Goal: Task Accomplishment & Management: Use online tool/utility

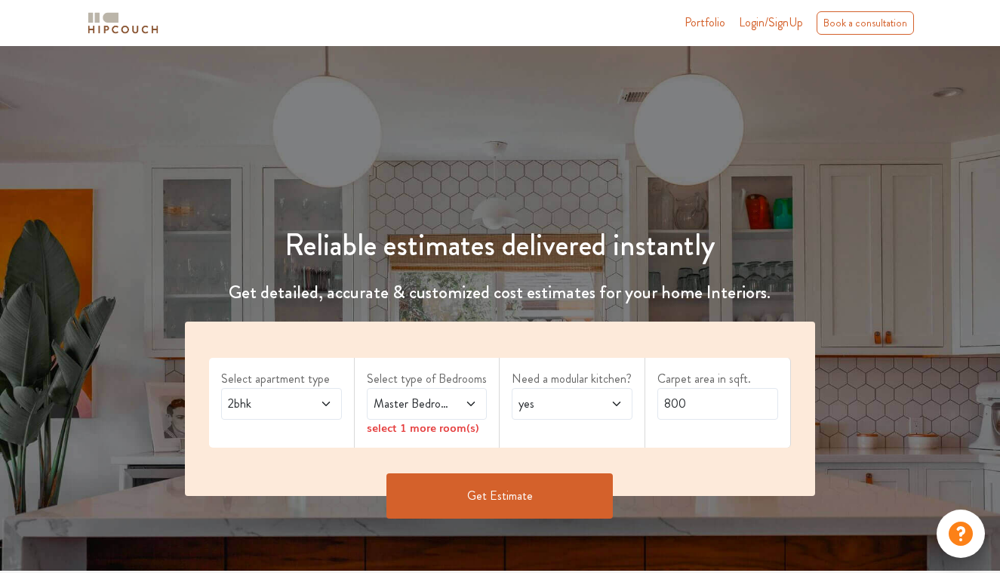
click at [325, 414] on div "2bhk" at bounding box center [281, 404] width 121 height 32
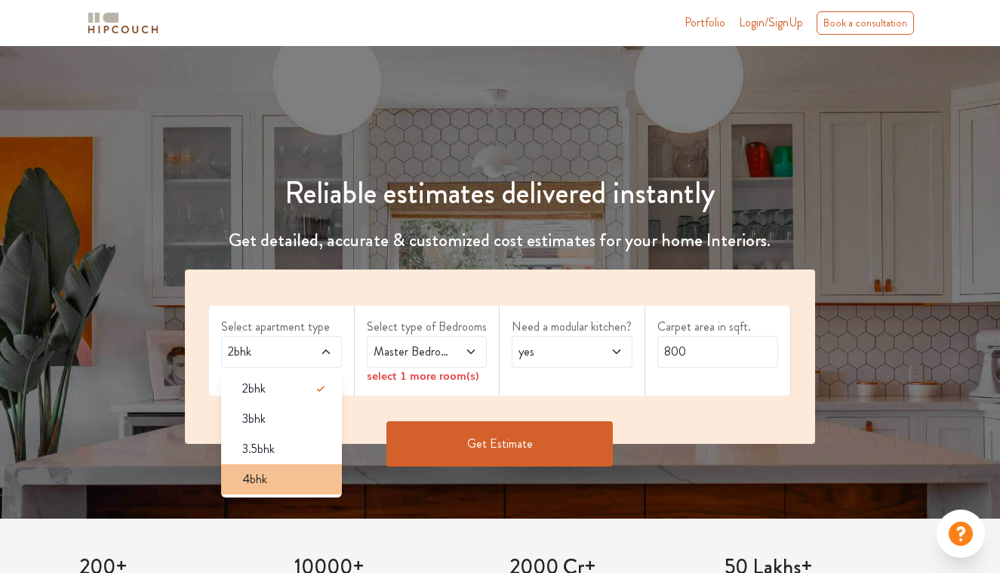
scroll to position [62, 0]
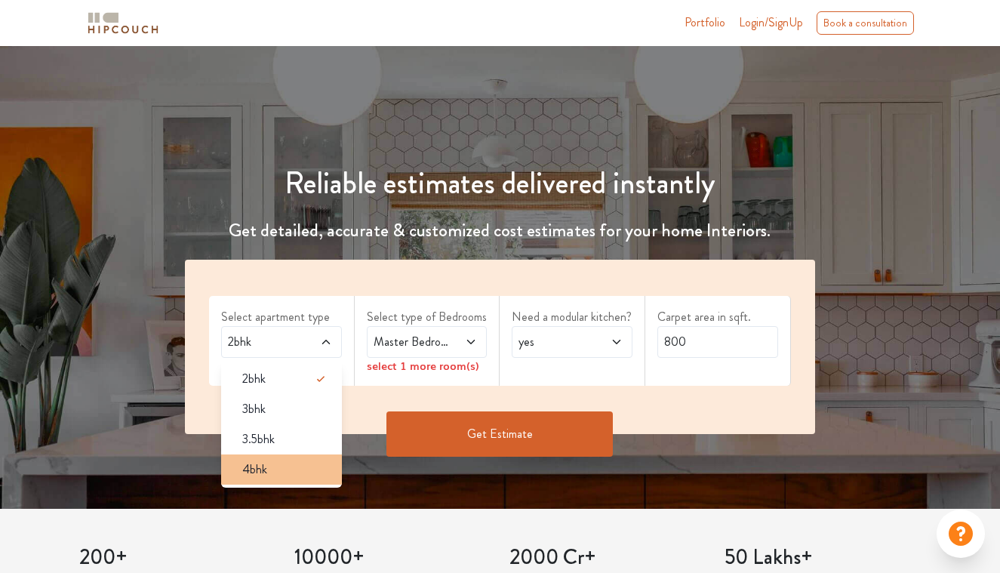
click at [294, 472] on div "4bhk" at bounding box center [286, 469] width 112 height 18
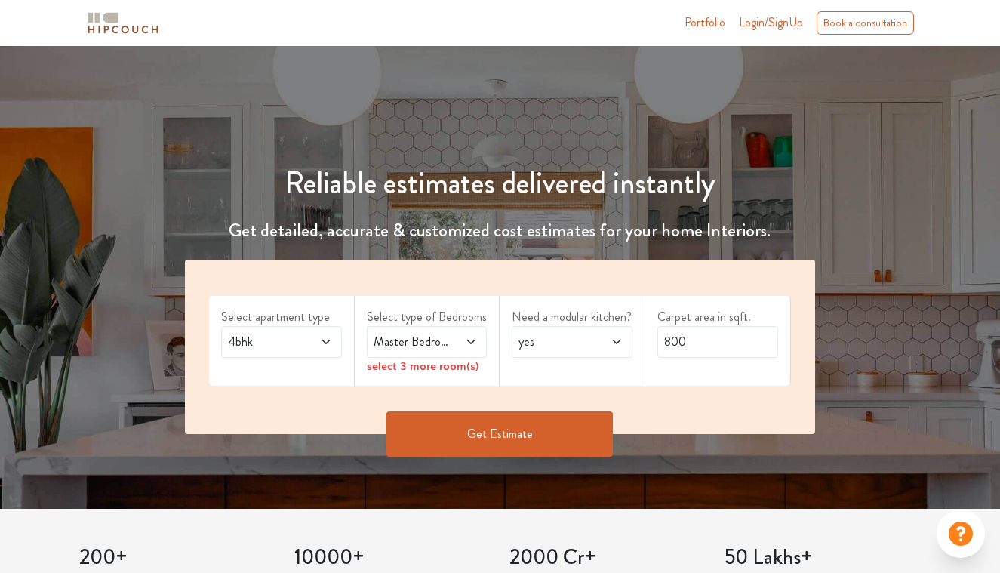
click at [409, 331] on div "Master Bedroom" at bounding box center [427, 342] width 121 height 32
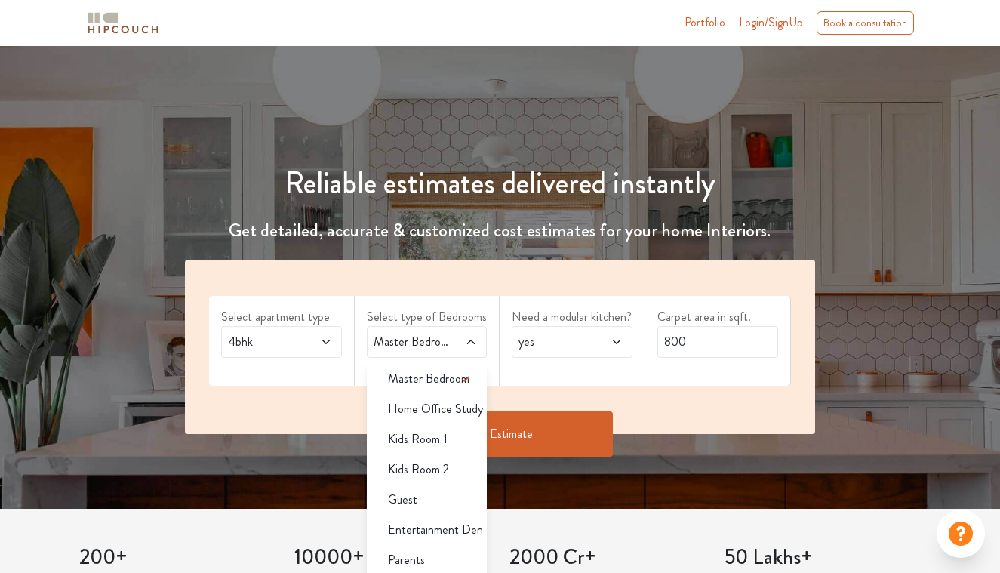
click at [309, 334] on span at bounding box center [318, 342] width 26 height 18
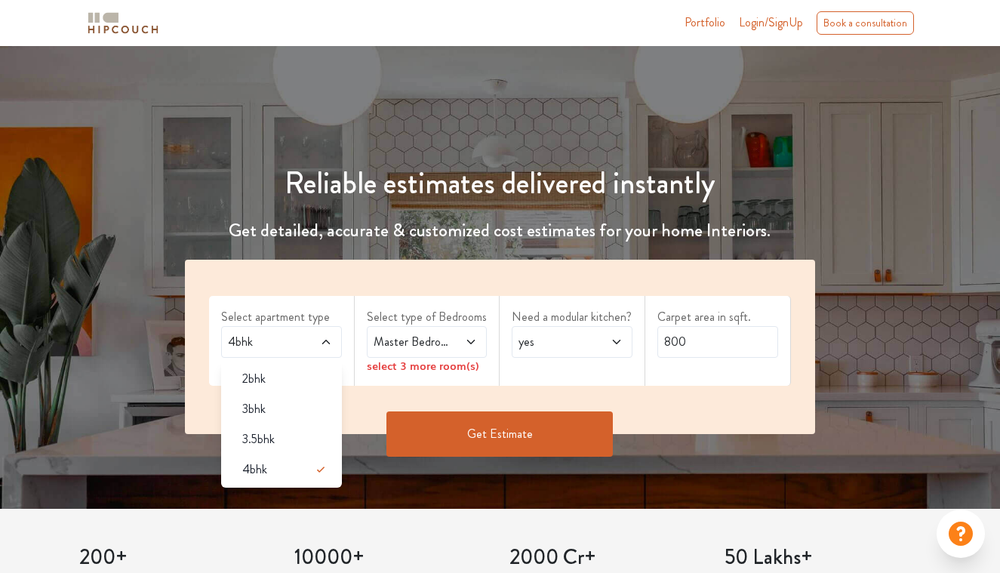
click at [405, 334] on span "Master Bedroom" at bounding box center [411, 342] width 80 height 18
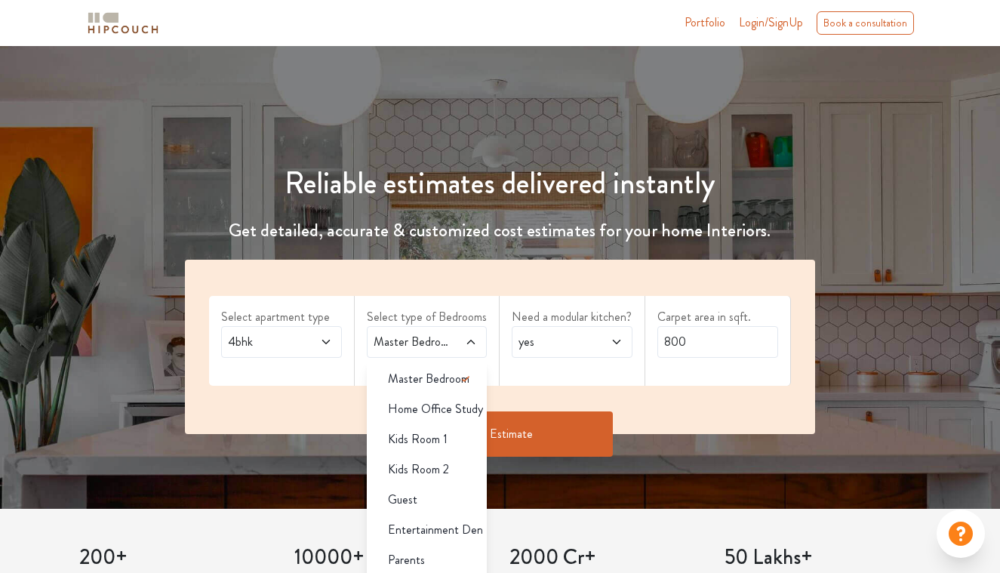
click at [405, 334] on span "Master Bedroom" at bounding box center [411, 342] width 80 height 18
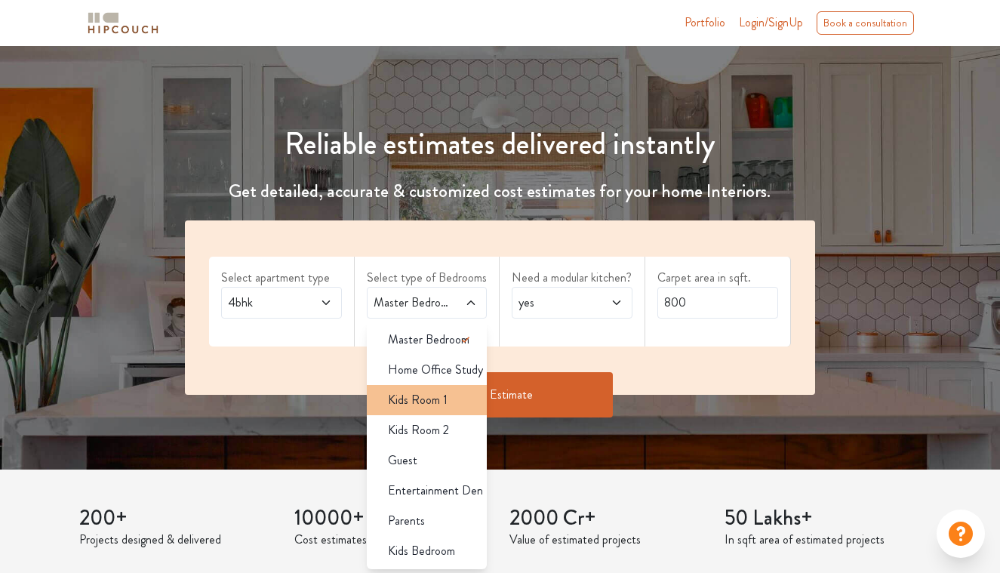
scroll to position [102, 0]
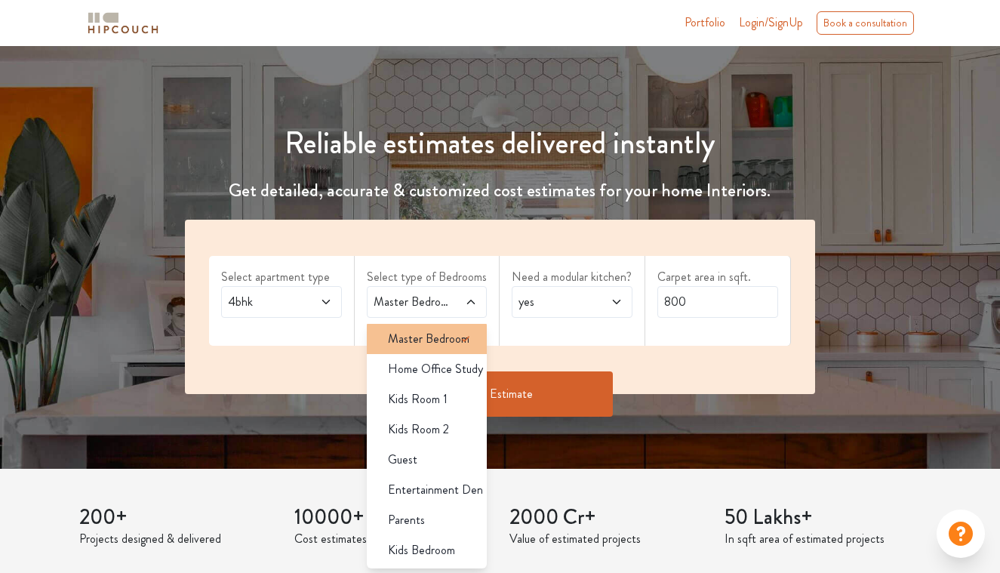
click at [420, 332] on span "Master Bedroom" at bounding box center [429, 339] width 82 height 18
click at [418, 340] on span "Master Bedroom" at bounding box center [429, 339] width 82 height 18
click at [534, 346] on div "Select apartment type 4bhk Select type of Bedrooms Master Bedroom Master Bedroo…" at bounding box center [500, 307] width 630 height 174
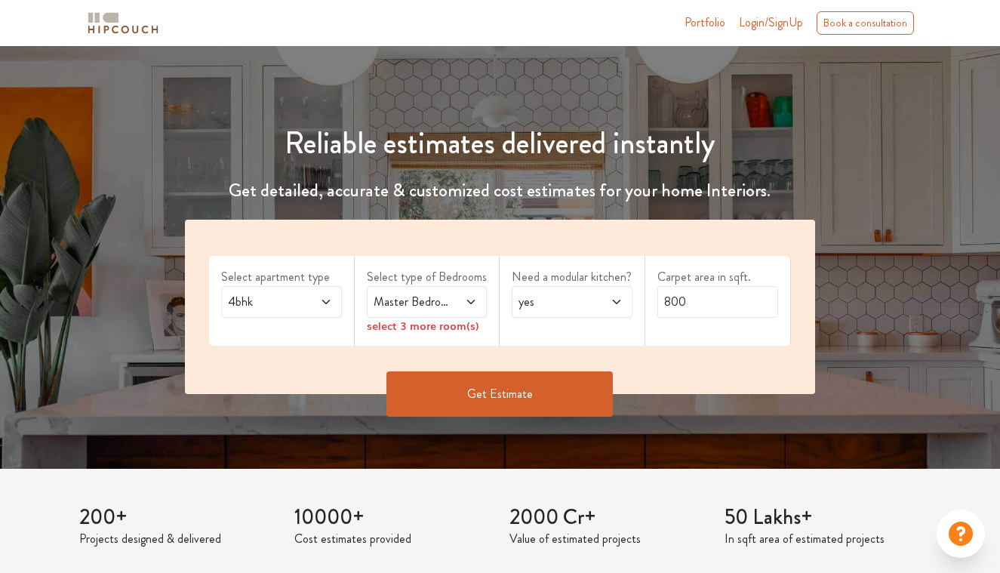
click at [445, 306] on span "Master Bedroom" at bounding box center [411, 302] width 80 height 18
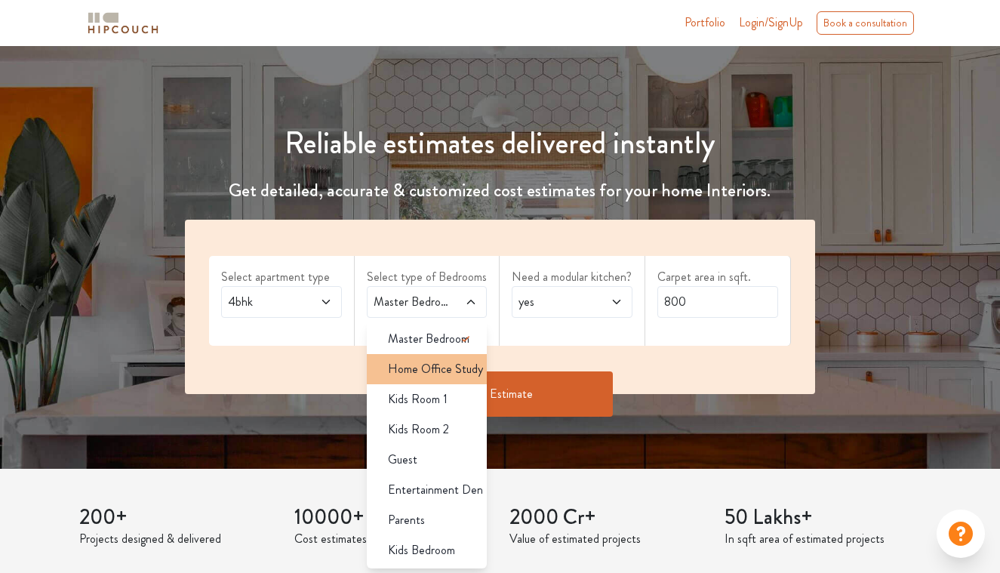
click at [435, 364] on span "Home Office Study" at bounding box center [435, 369] width 95 height 18
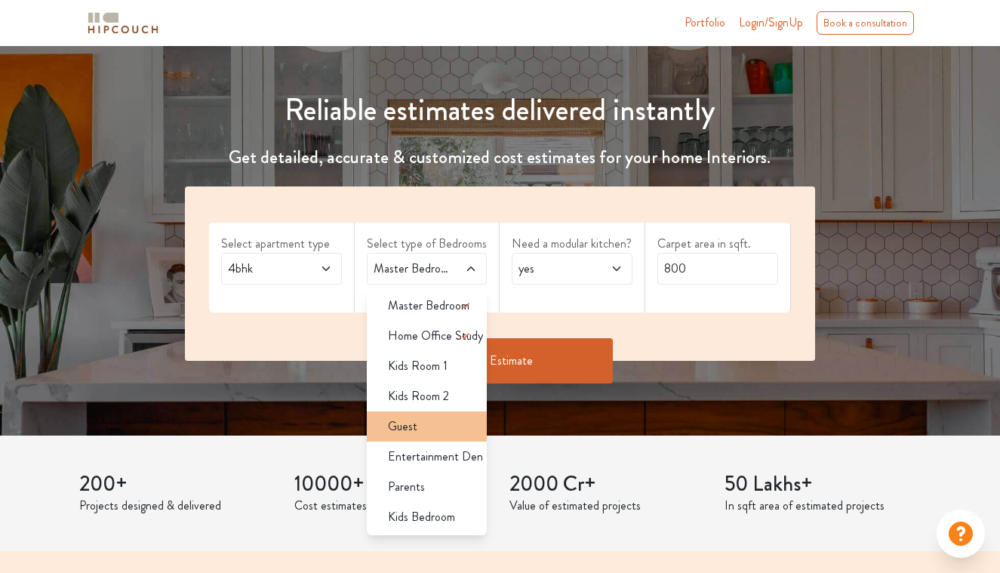
scroll to position [136, 0]
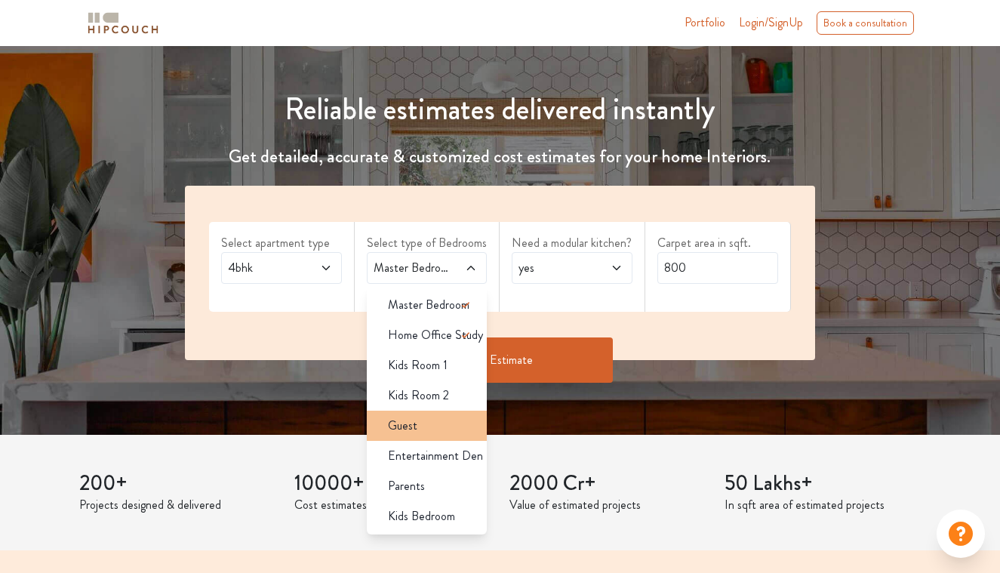
click at [430, 422] on div "Guest" at bounding box center [432, 426] width 112 height 18
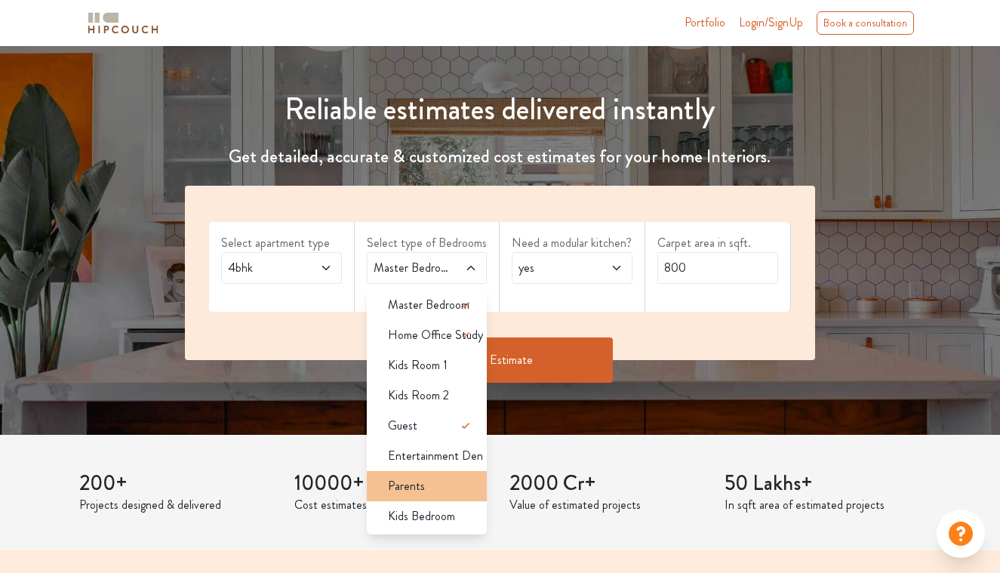
click at [432, 484] on div "Parents" at bounding box center [432, 486] width 112 height 18
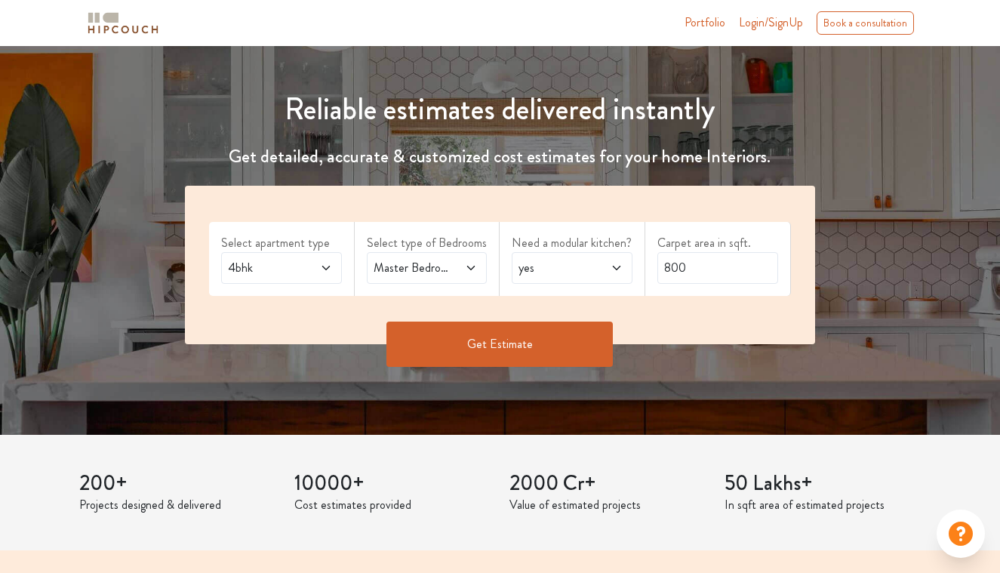
click at [568, 269] on span "yes" at bounding box center [555, 268] width 80 height 18
click at [677, 268] on input "800" at bounding box center [717, 268] width 121 height 32
type input "3400"
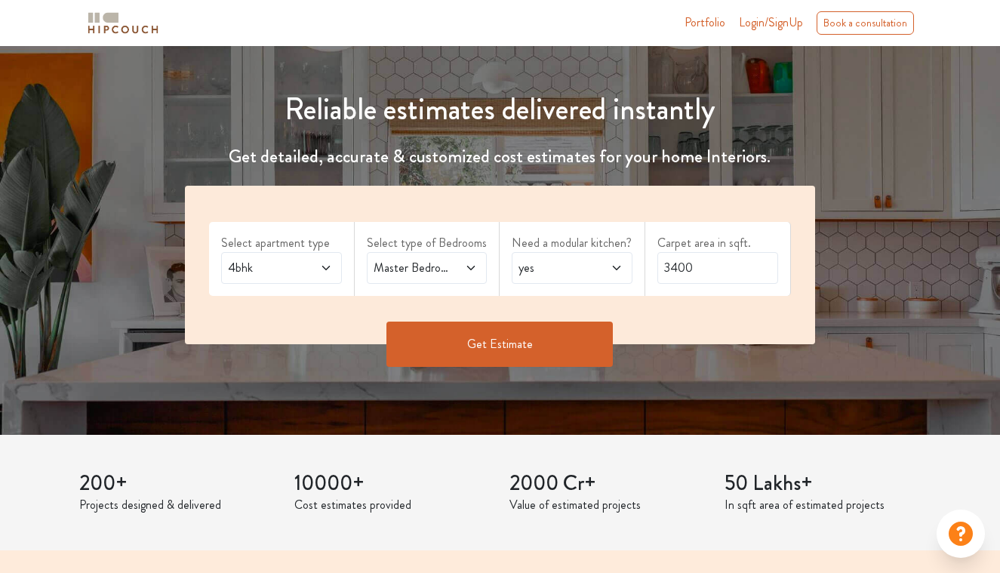
click at [584, 339] on button "Get Estimate" at bounding box center [499, 344] width 226 height 45
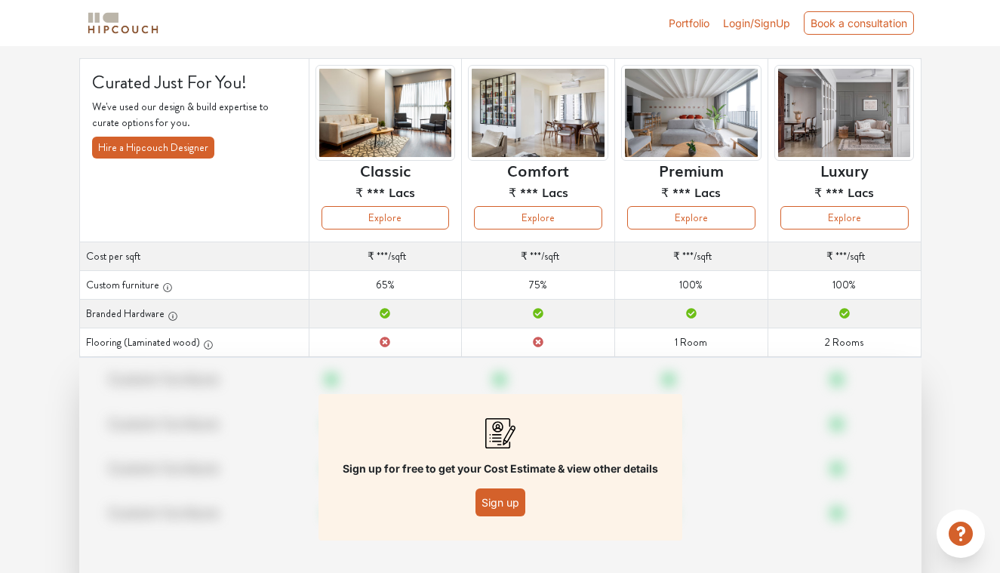
scroll to position [106, 0]
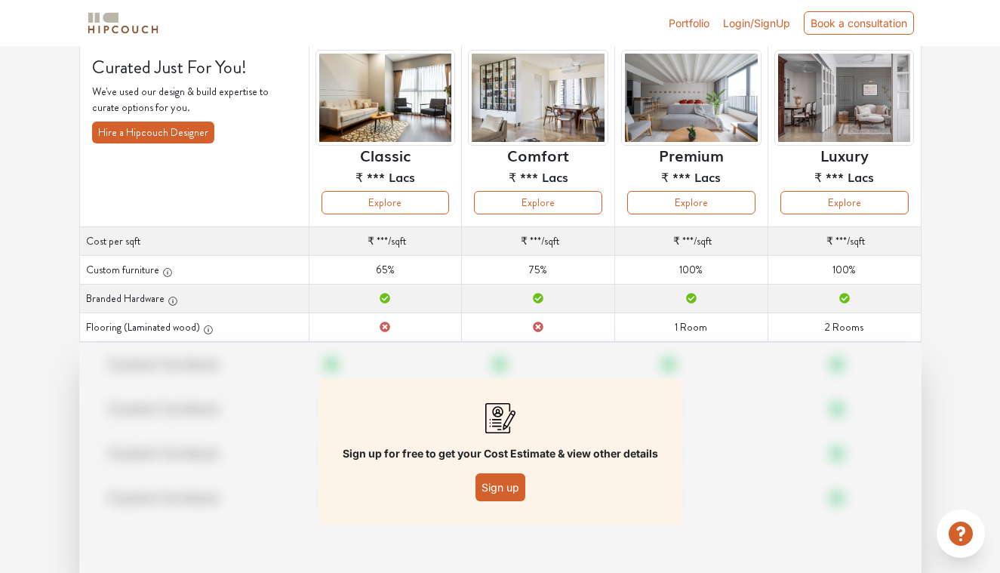
click at [508, 484] on button "Sign up" at bounding box center [500, 487] width 50 height 28
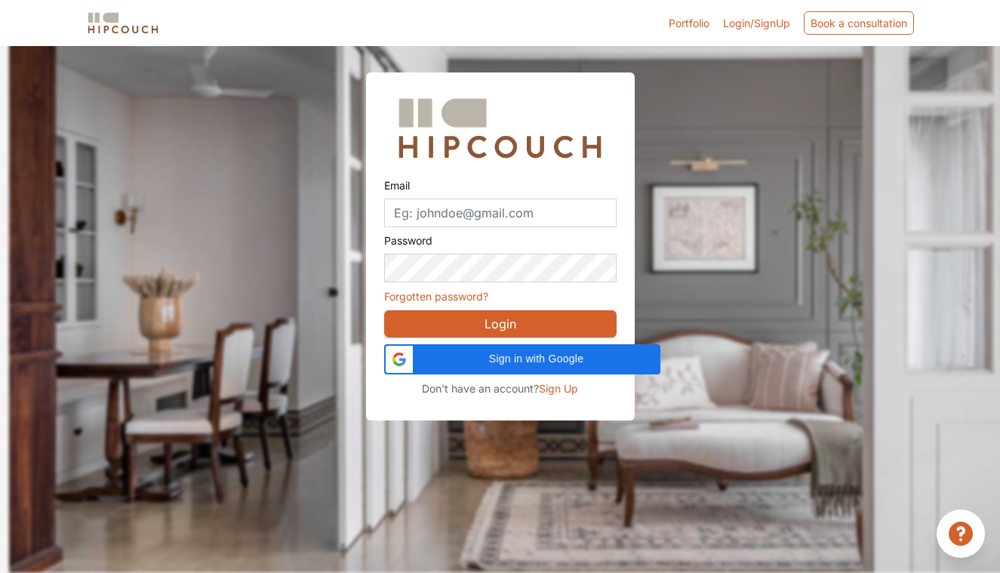
scroll to position [46, 0]
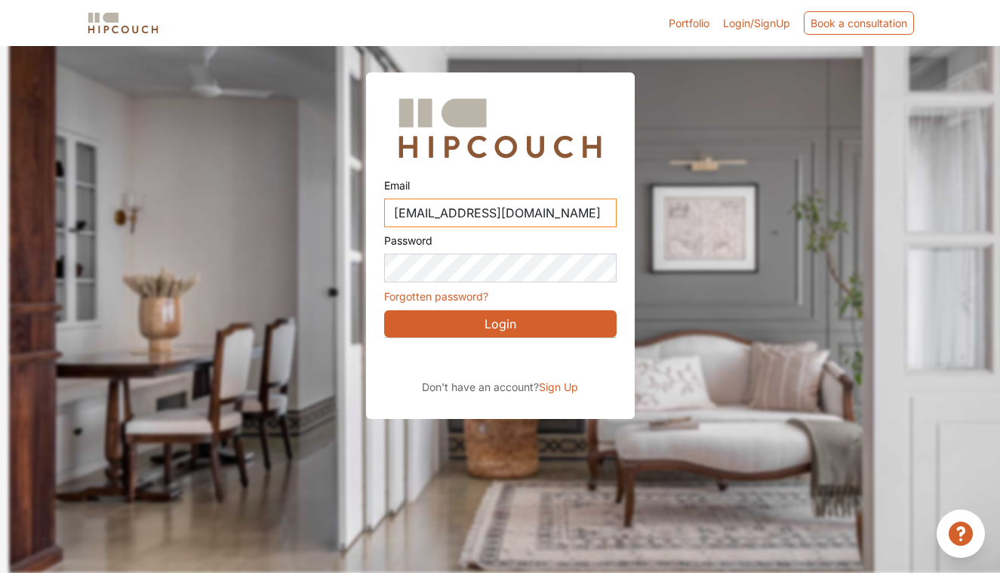
type input "[EMAIL_ADDRESS][DOMAIN_NAME]"
click at [511, 317] on button "Login" at bounding box center [500, 323] width 232 height 27
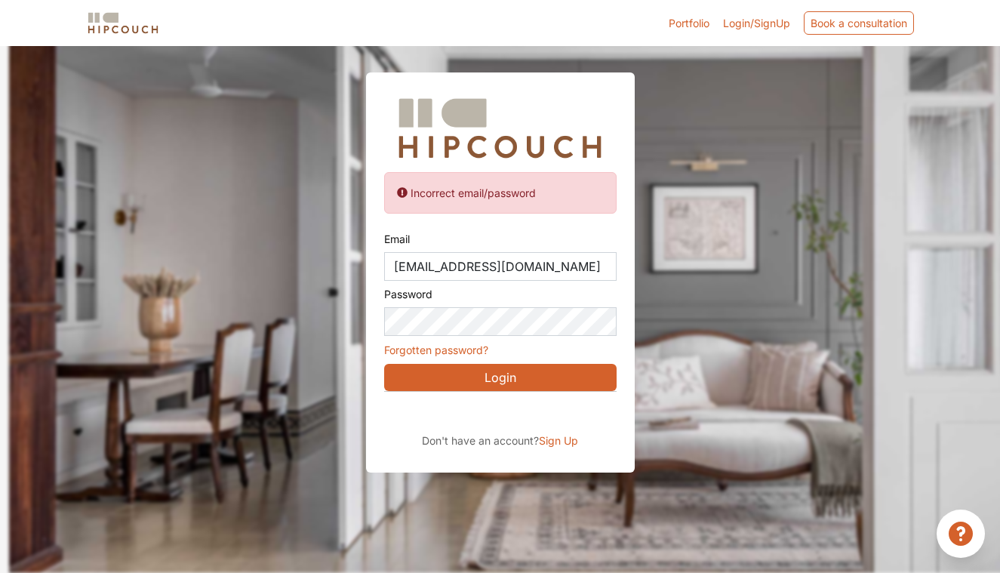
click at [558, 441] on span "Sign Up" at bounding box center [558, 440] width 39 height 13
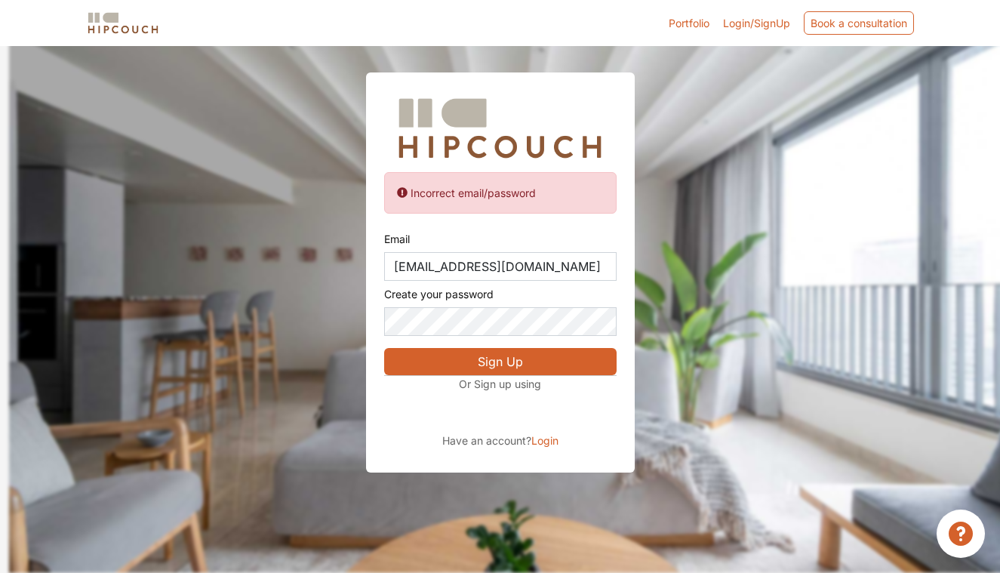
click at [495, 358] on button "Sign Up" at bounding box center [500, 361] width 232 height 27
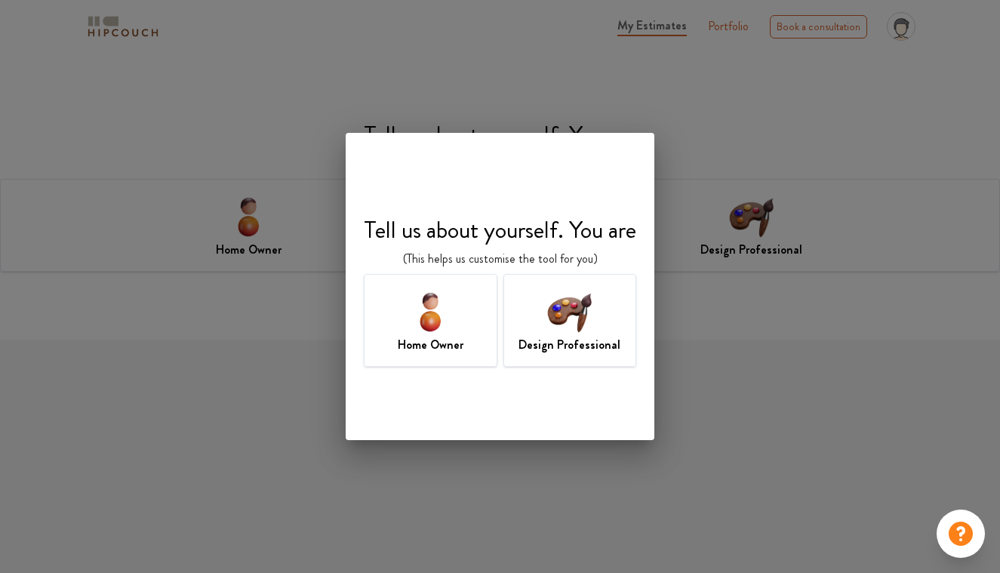
click at [467, 329] on div "Home Owner" at bounding box center [431, 320] width 134 height 93
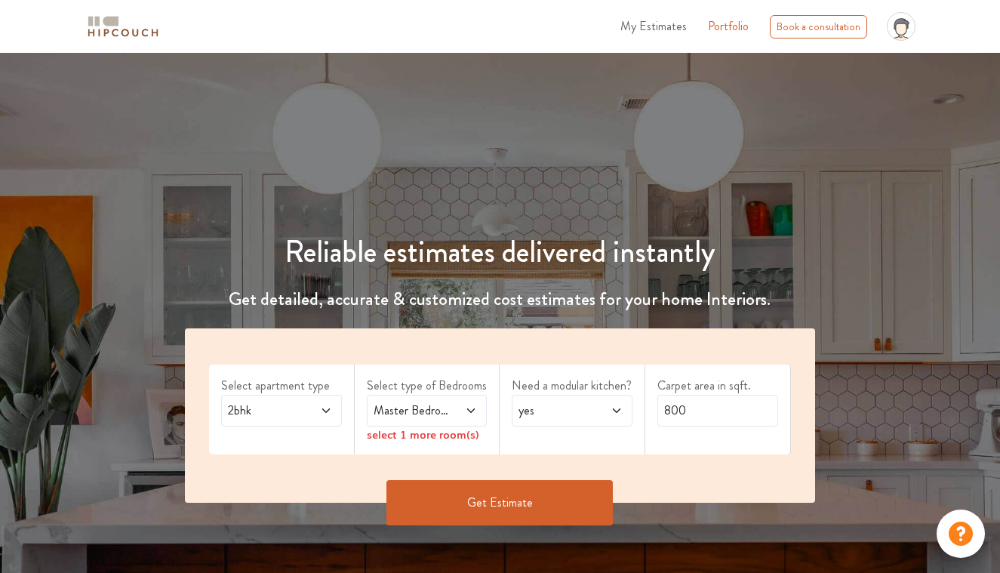
click at [306, 417] on span at bounding box center [318, 411] width 26 height 18
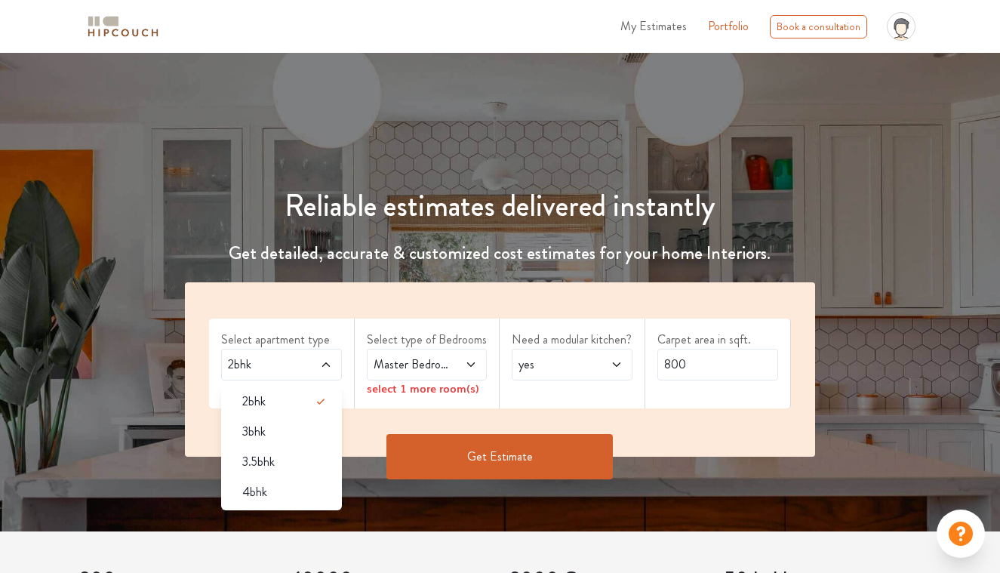
scroll to position [48, 0]
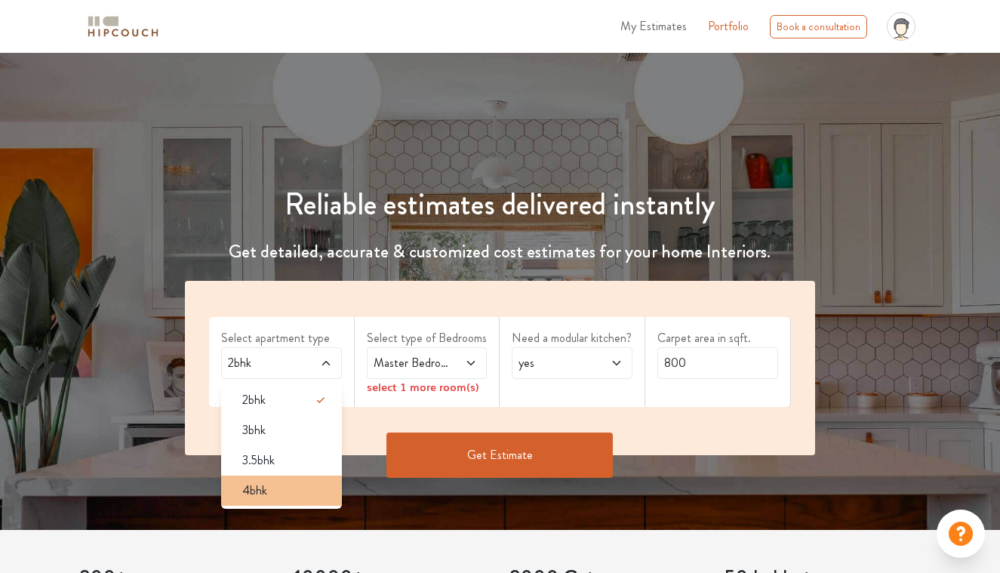
click at [286, 491] on div "4bhk" at bounding box center [286, 490] width 112 height 18
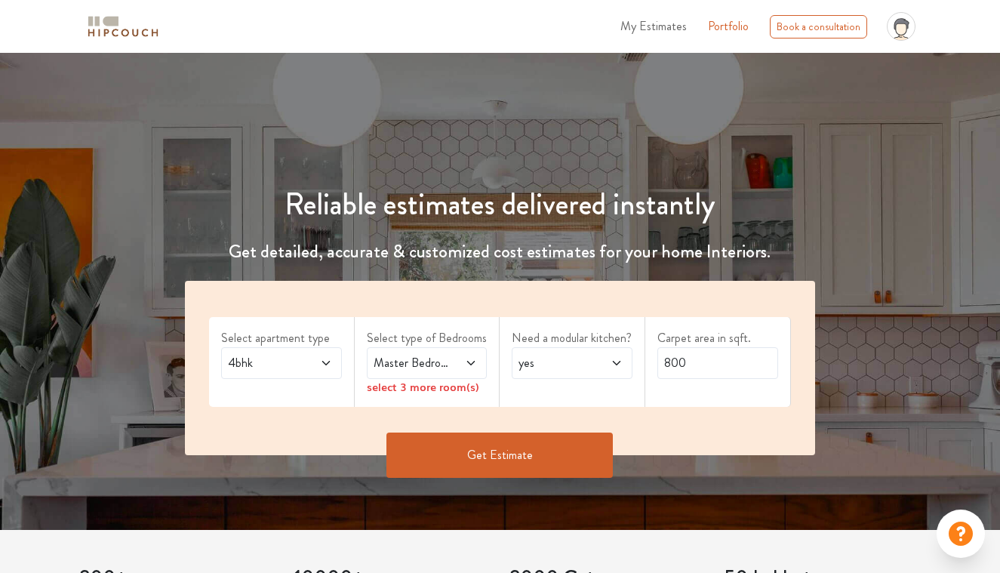
click at [439, 345] on label "Select type of Bedrooms" at bounding box center [427, 338] width 121 height 18
click at [438, 360] on span "Master Bedroom" at bounding box center [411, 363] width 80 height 18
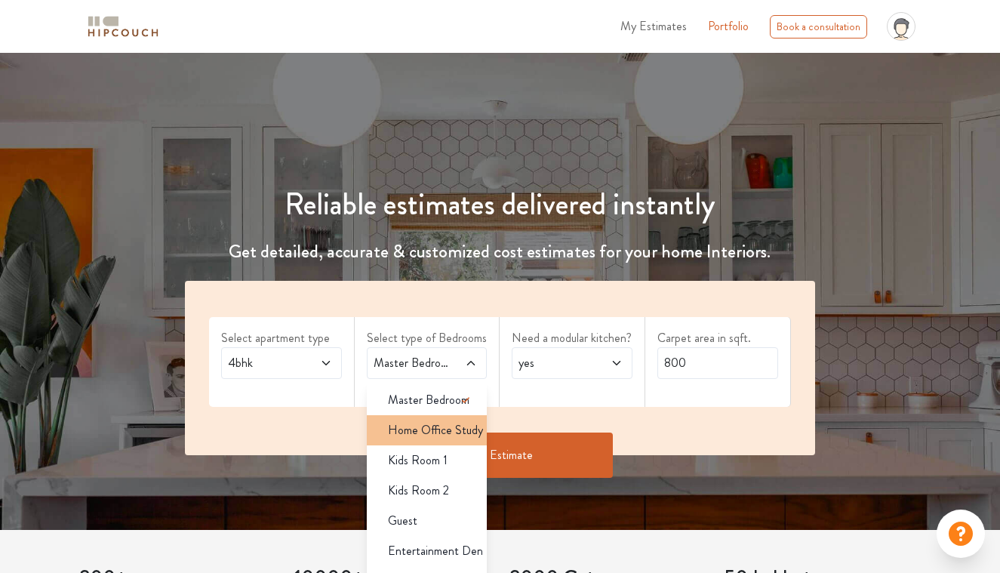
click at [436, 426] on span "Home Office Study" at bounding box center [435, 430] width 95 height 18
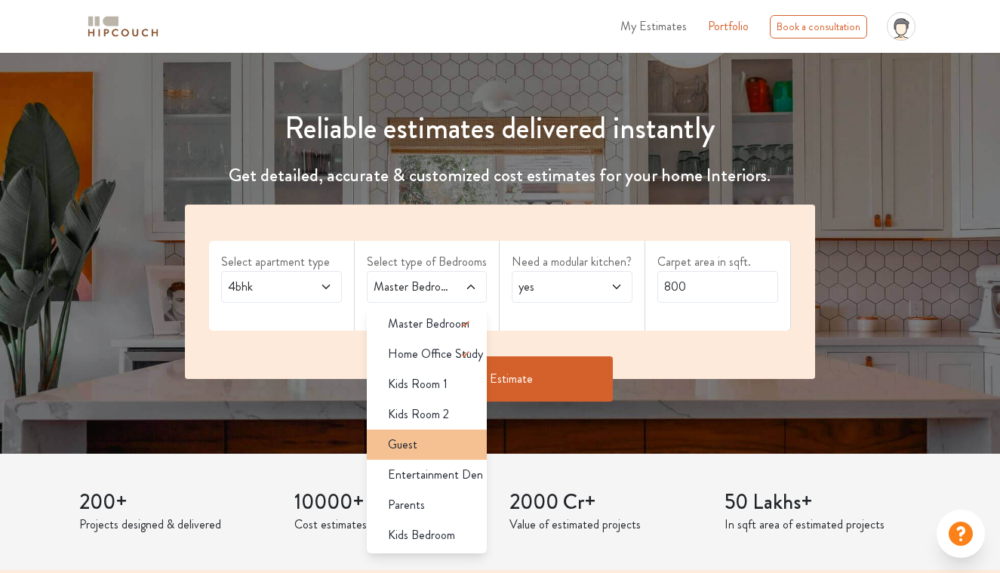
scroll to position [125, 0]
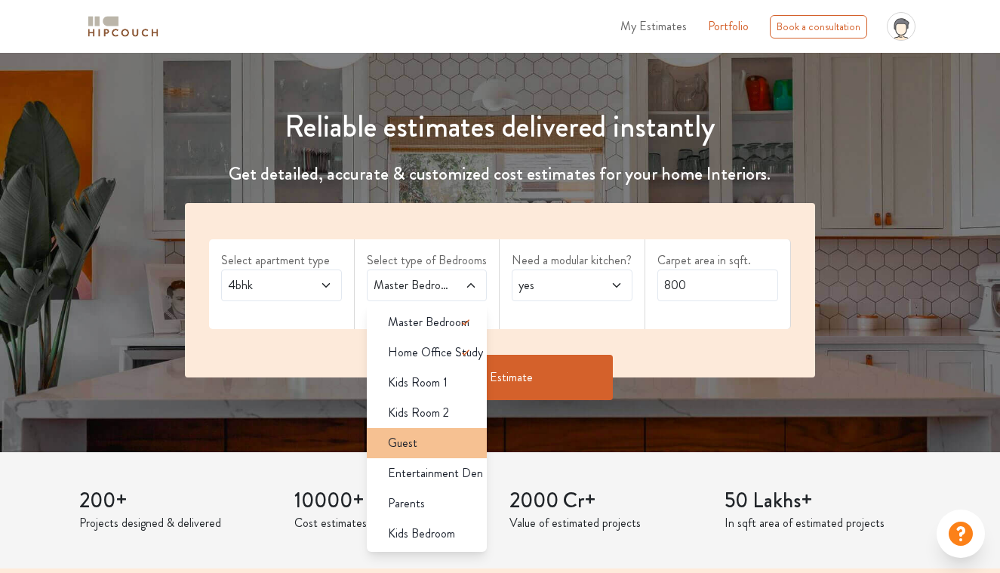
click at [420, 450] on div "Guest" at bounding box center [432, 443] width 112 height 18
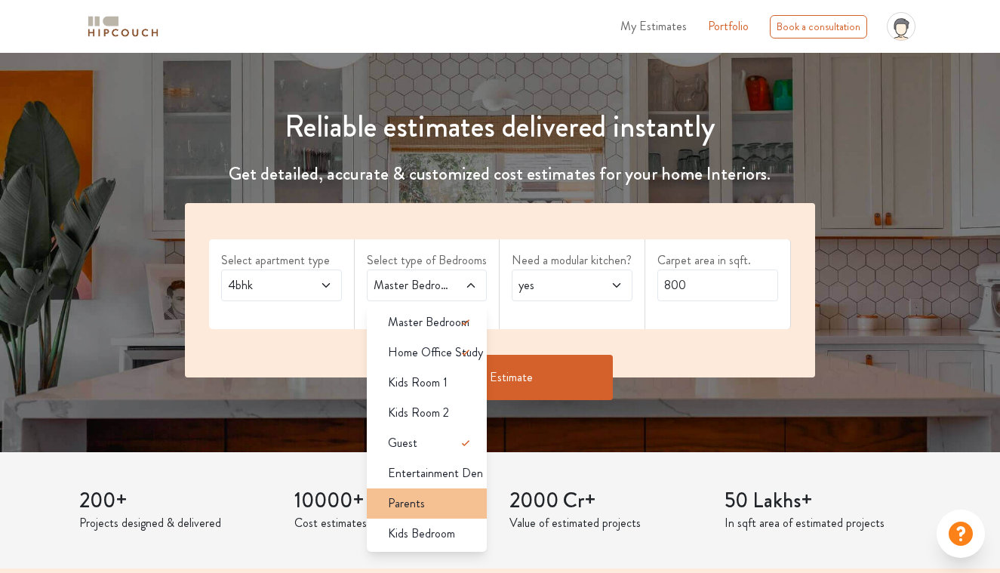
click at [425, 506] on div "Parents" at bounding box center [432, 503] width 112 height 18
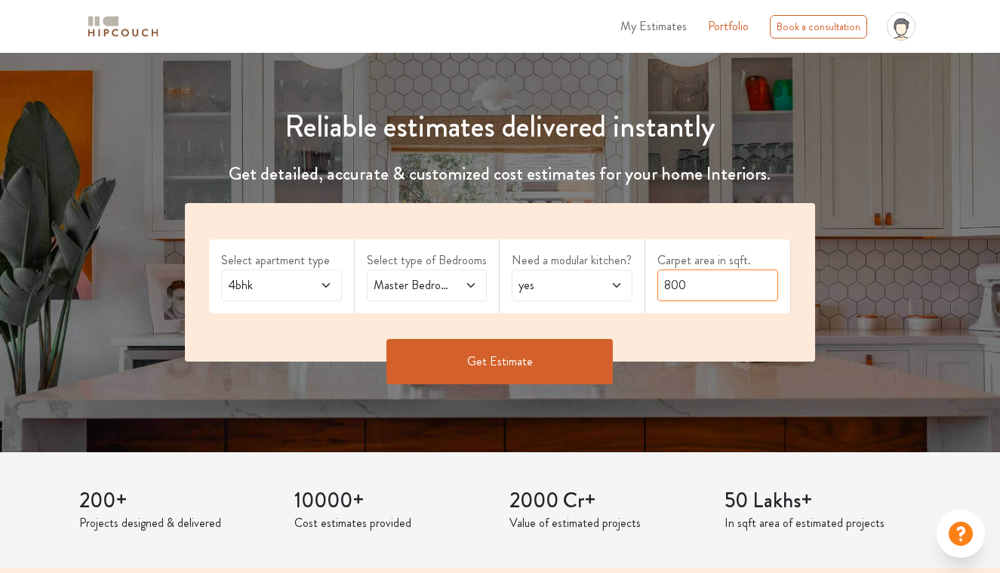
click at [672, 278] on input "800" at bounding box center [717, 285] width 121 height 32
type input "3400"
click at [535, 365] on button "Get Estimate" at bounding box center [499, 361] width 226 height 45
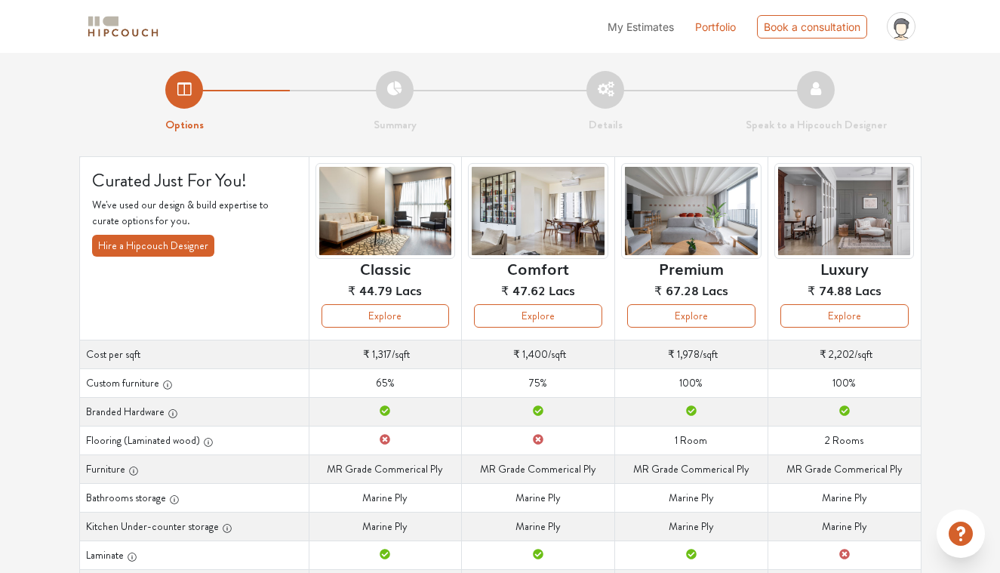
click at [566, 298] on span "Lacs" at bounding box center [562, 290] width 26 height 18
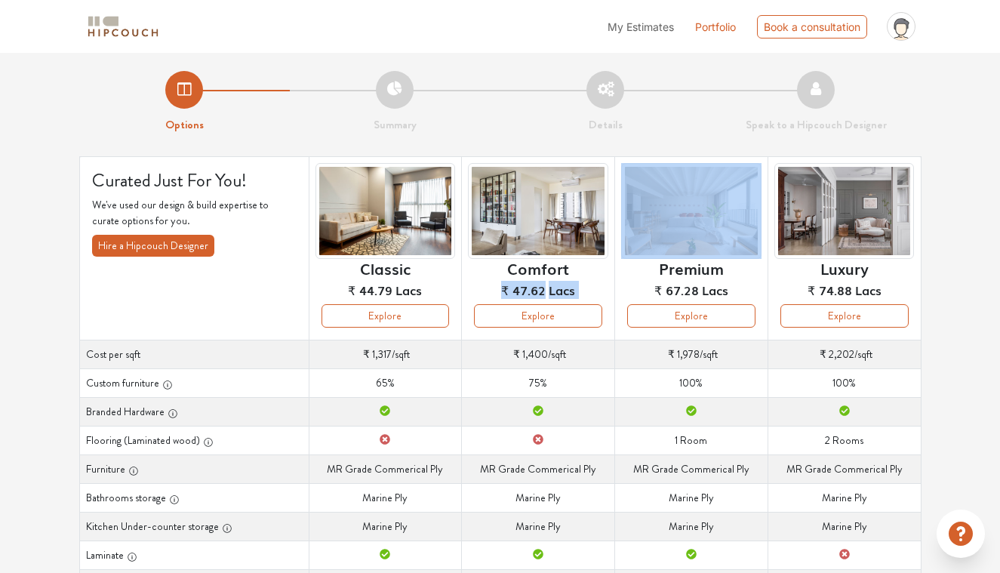
click at [566, 298] on span "Lacs" at bounding box center [562, 290] width 26 height 18
click at [577, 284] on div "Comfort ₹ 47.62 Lacs" at bounding box center [538, 233] width 140 height 141
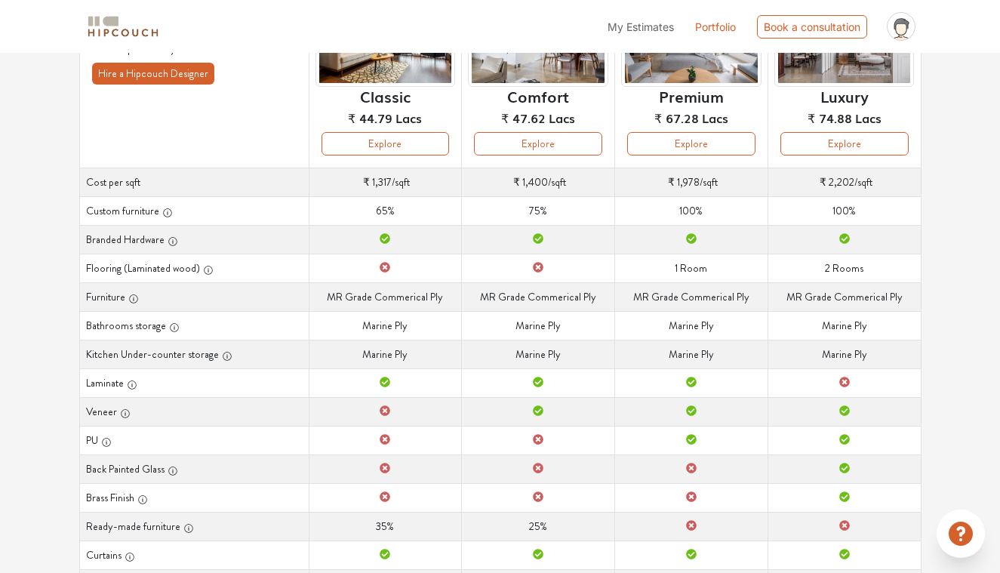
scroll to position [153, 0]
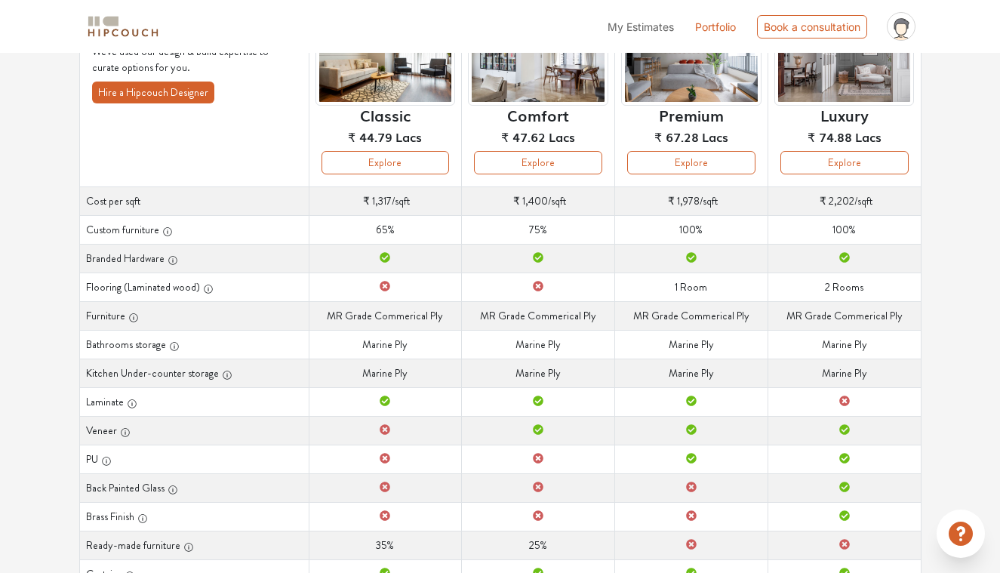
click at [674, 137] on span "₹ 67.28" at bounding box center [676, 137] width 45 height 18
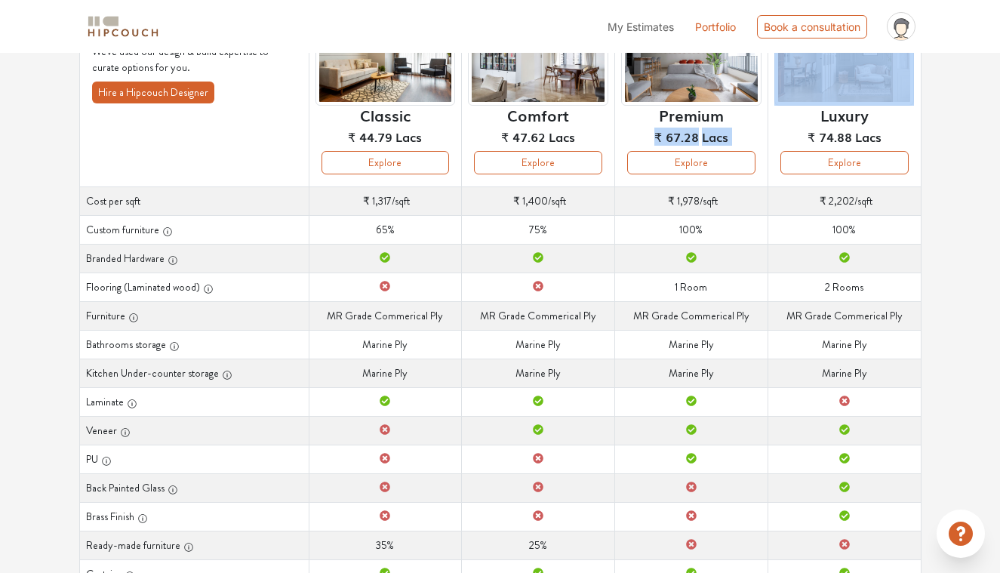
click at [674, 137] on span "₹ 67.28" at bounding box center [676, 137] width 45 height 18
click at [674, 128] on span "₹ 67.28" at bounding box center [676, 137] width 45 height 18
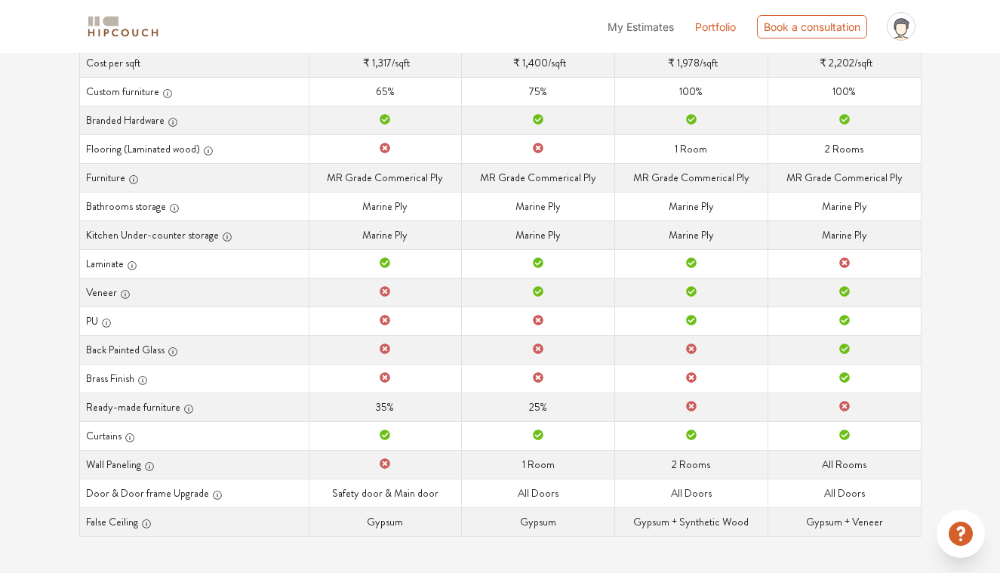
scroll to position [291, 0]
click at [677, 467] on td "Wall Paneling 2 Rooms" at bounding box center [691, 465] width 153 height 29
click at [690, 471] on td "Wall Paneling 2 Rooms" at bounding box center [691, 465] width 153 height 29
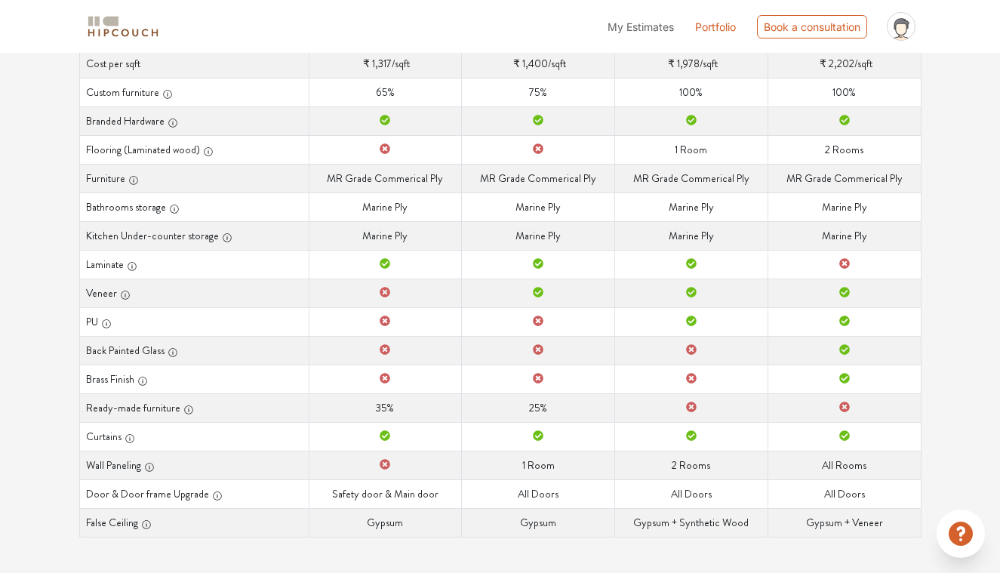
click at [694, 494] on td "Door & Door frame Upgrade All Doors" at bounding box center [691, 493] width 153 height 29
click at [694, 515] on td "False Ceiling Gypsum + Synthetic Wood" at bounding box center [691, 522] width 153 height 29
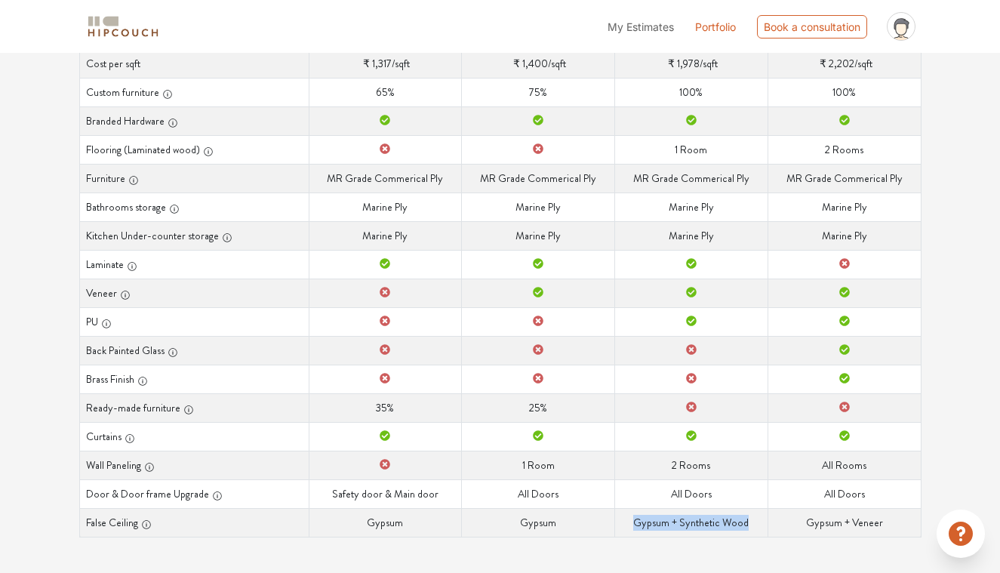
click at [694, 515] on td "False Ceiling Gypsum + Synthetic Wood" at bounding box center [691, 522] width 153 height 29
click at [694, 485] on td "Door & Door frame Upgrade All Doors" at bounding box center [691, 493] width 153 height 29
click at [694, 503] on td "Door & Door frame Upgrade All Doors" at bounding box center [691, 493] width 153 height 29
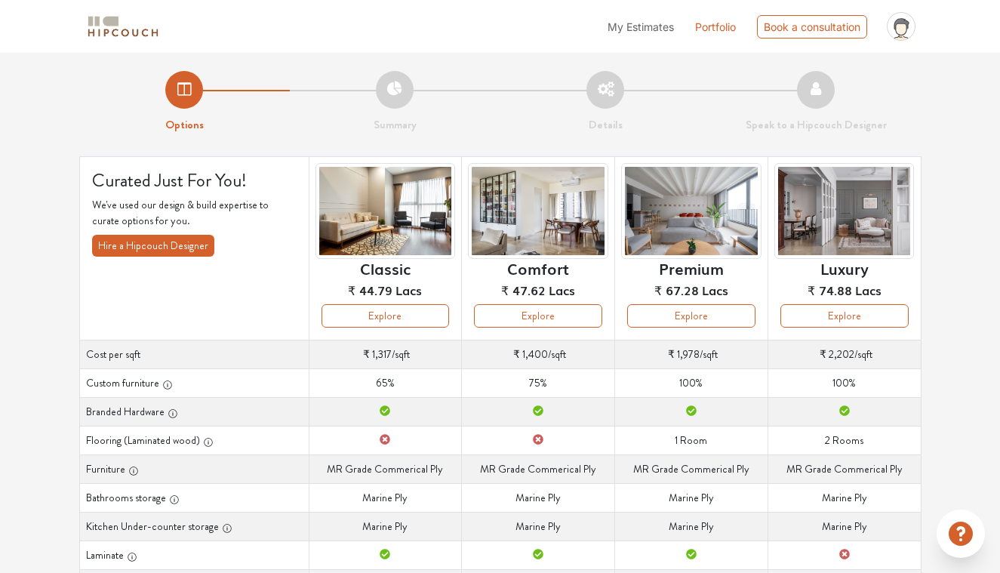
scroll to position [0, 0]
click at [685, 318] on button "Explore" at bounding box center [691, 315] width 128 height 23
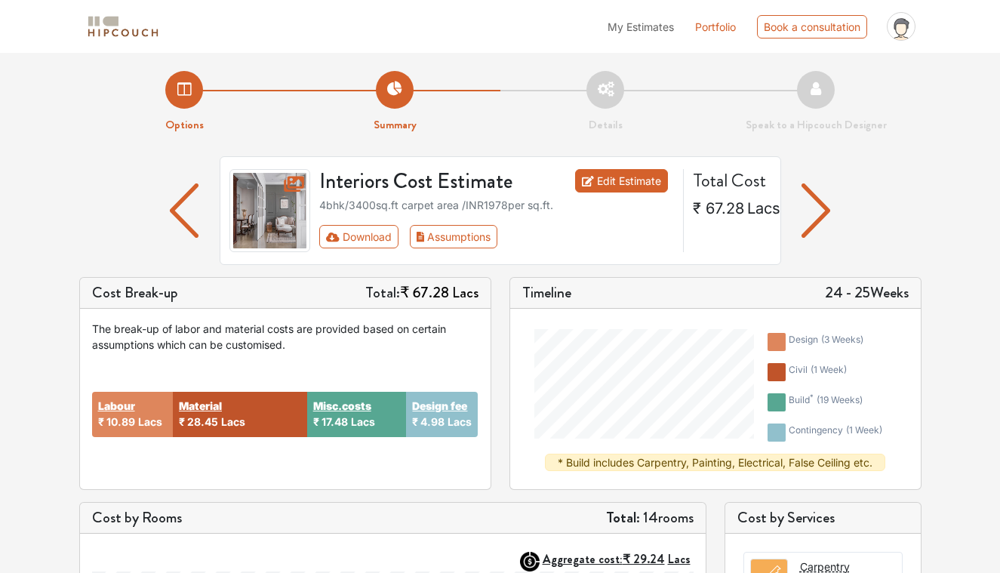
click at [626, 180] on link "Edit Estimate" at bounding box center [621, 180] width 93 height 23
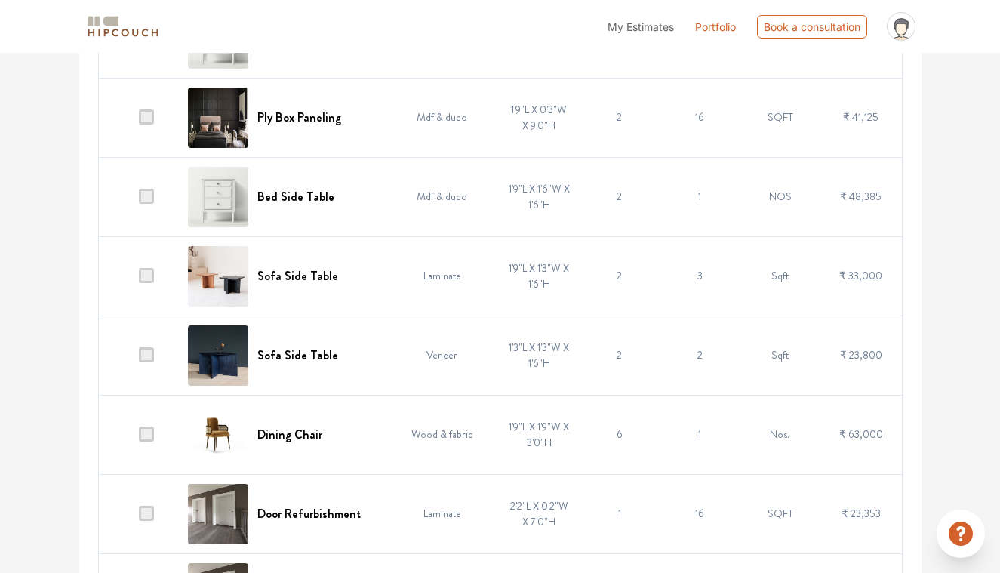
scroll to position [721, 0]
click at [316, 137] on div "Ply Box Paneling" at bounding box center [282, 117] width 189 height 60
click at [140, 116] on td at bounding box center [138, 116] width 81 height 79
click at [146, 118] on span at bounding box center [146, 116] width 15 height 15
click at [139, 120] on input "checkbox" at bounding box center [139, 120] width 0 height 0
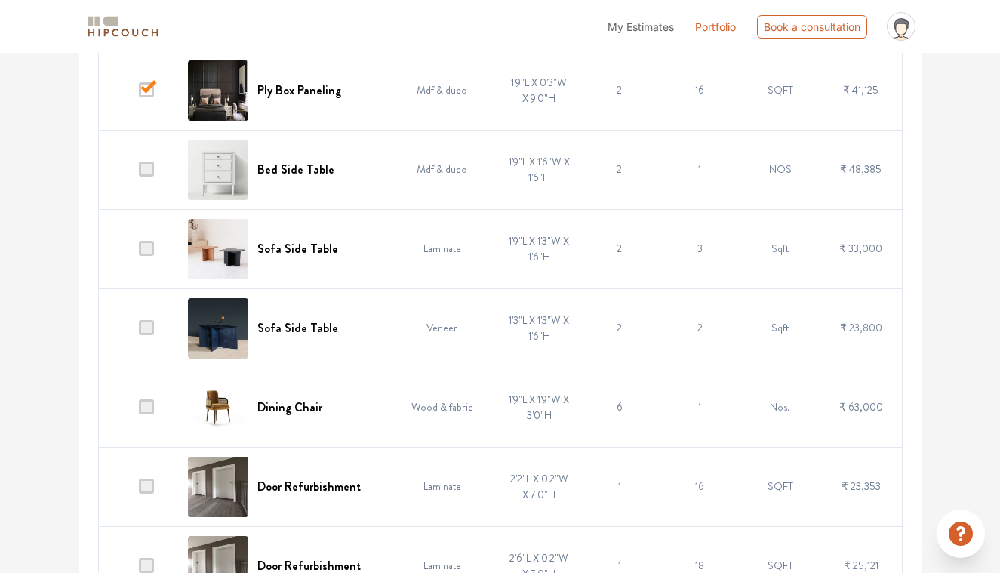
scroll to position [825, 0]
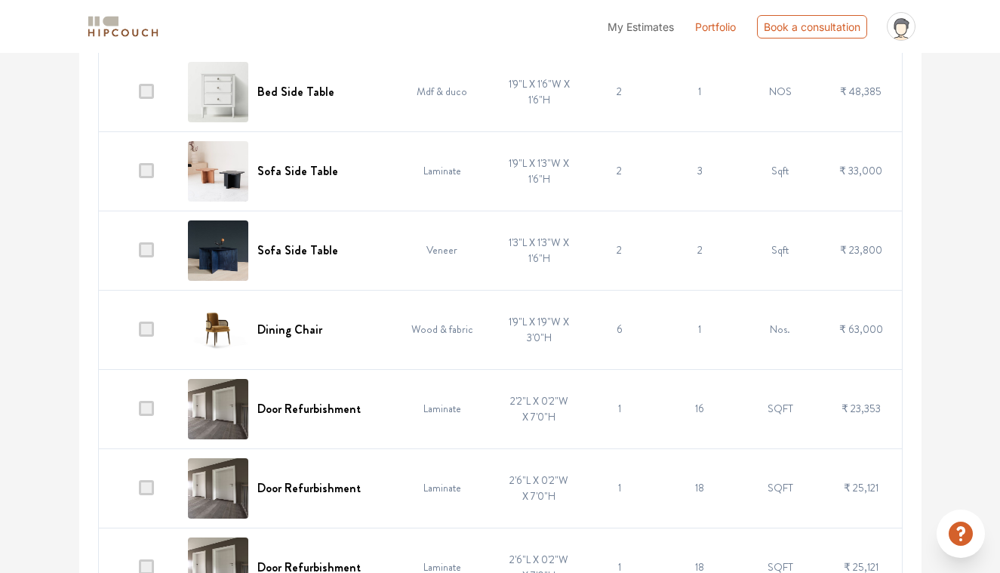
click at [154, 245] on span at bounding box center [146, 249] width 15 height 15
click at [139, 254] on input "checkbox" at bounding box center [139, 254] width 0 height 0
click at [149, 167] on span at bounding box center [146, 170] width 15 height 15
click at [139, 174] on input "checkbox" at bounding box center [139, 174] width 0 height 0
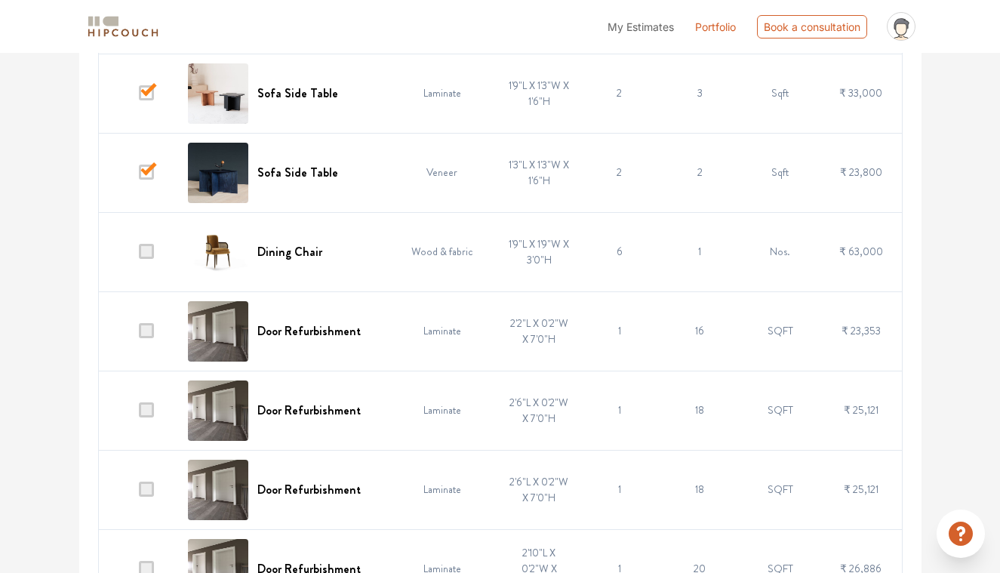
scroll to position [906, 0]
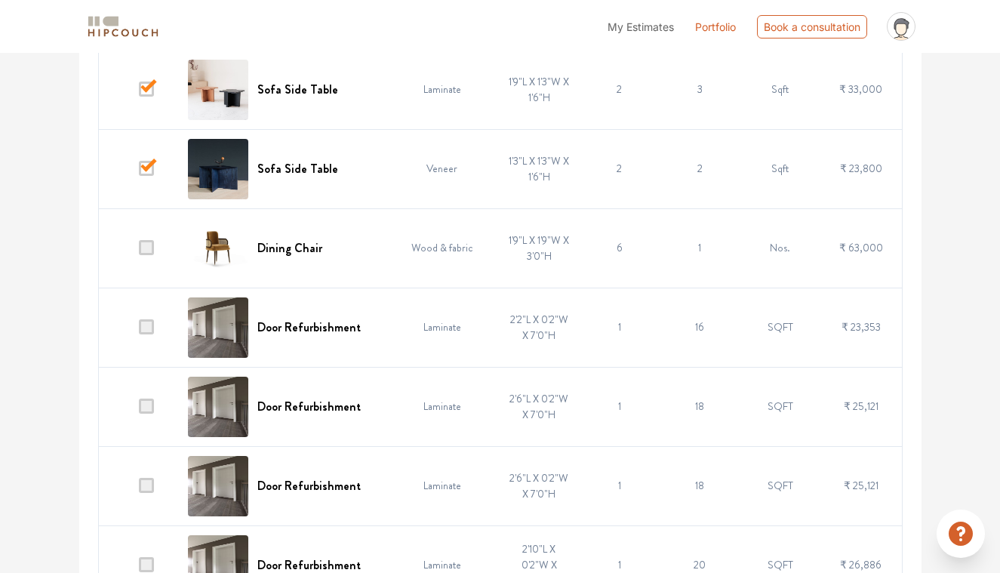
click at [148, 245] on span at bounding box center [146, 247] width 15 height 15
click at [139, 251] on input "checkbox" at bounding box center [139, 251] width 0 height 0
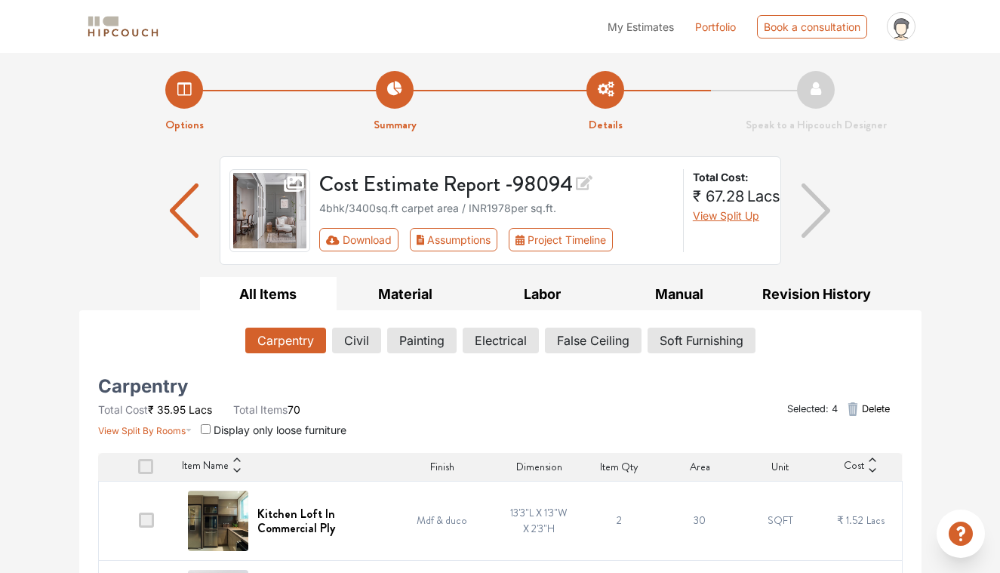
scroll to position [0, 0]
click at [364, 338] on button "Civil" at bounding box center [357, 341] width 48 height 26
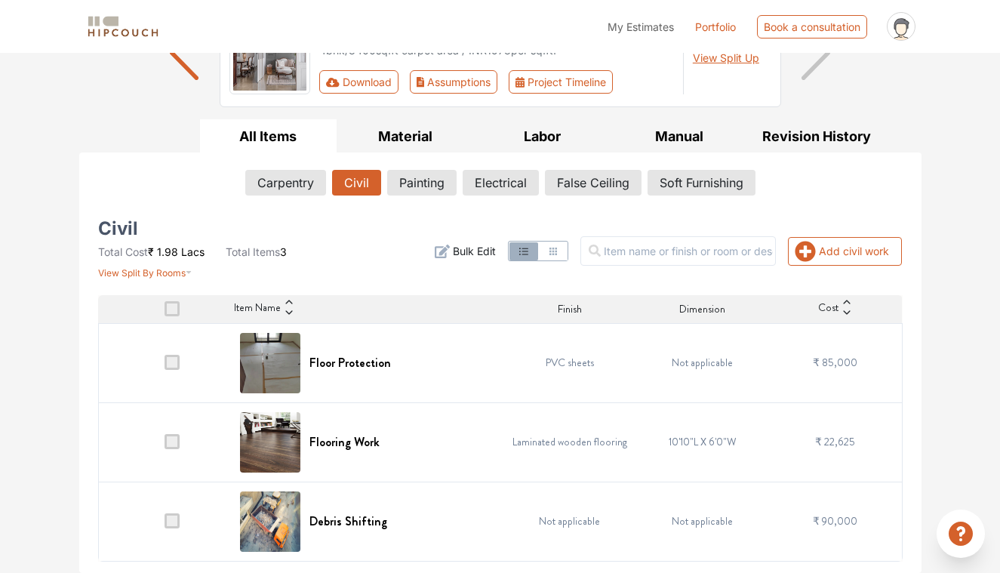
scroll to position [157, 0]
click at [445, 189] on button "Painting" at bounding box center [422, 184] width 68 height 26
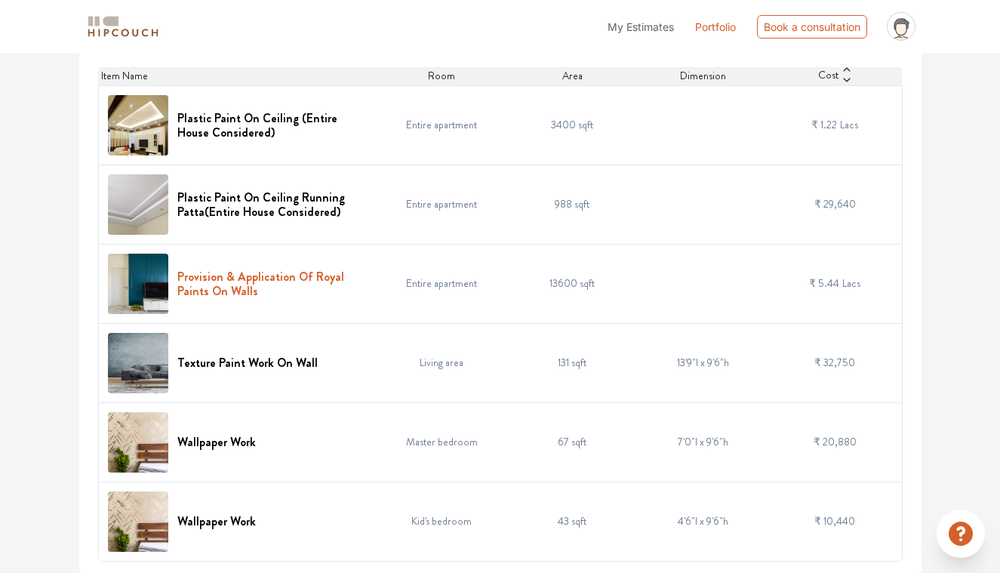
scroll to position [385, 0]
click at [398, 289] on td "Entire apartment" at bounding box center [441, 284] width 131 height 79
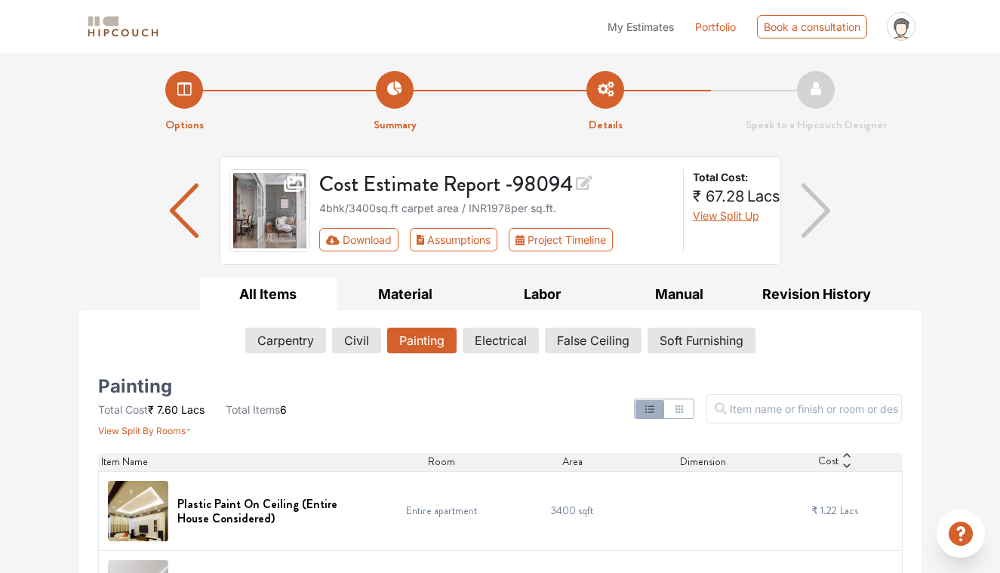
scroll to position [0, 0]
click at [481, 348] on button "Electrical" at bounding box center [500, 341] width 75 height 26
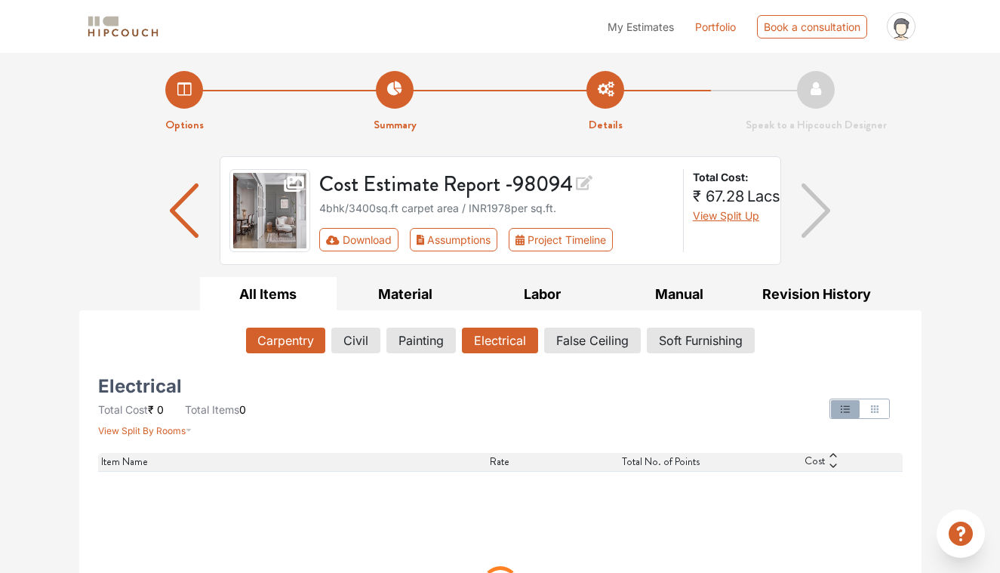
click at [289, 340] on button "Carpentry" at bounding box center [285, 341] width 79 height 26
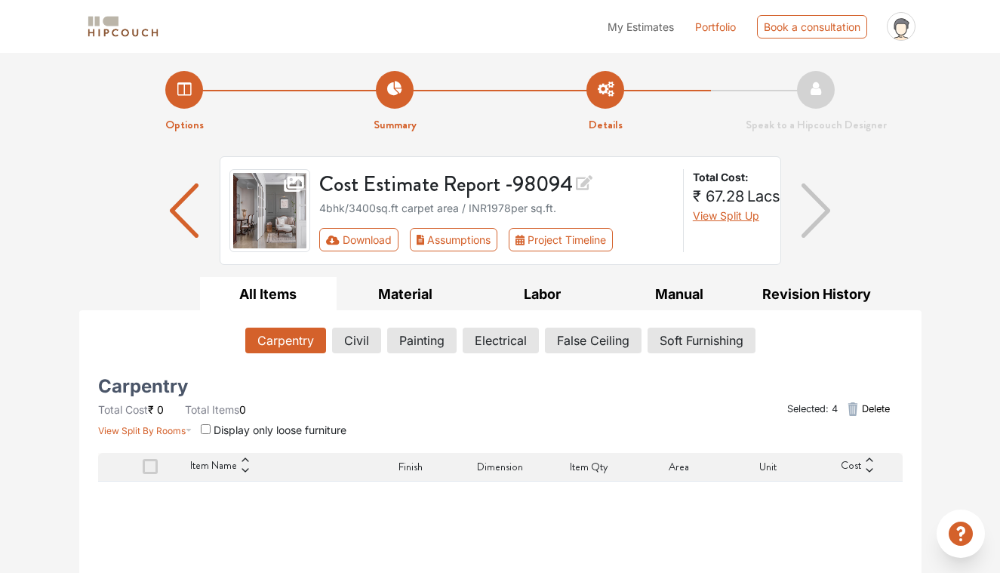
click at [858, 409] on icon "button" at bounding box center [853, 409] width 18 height 18
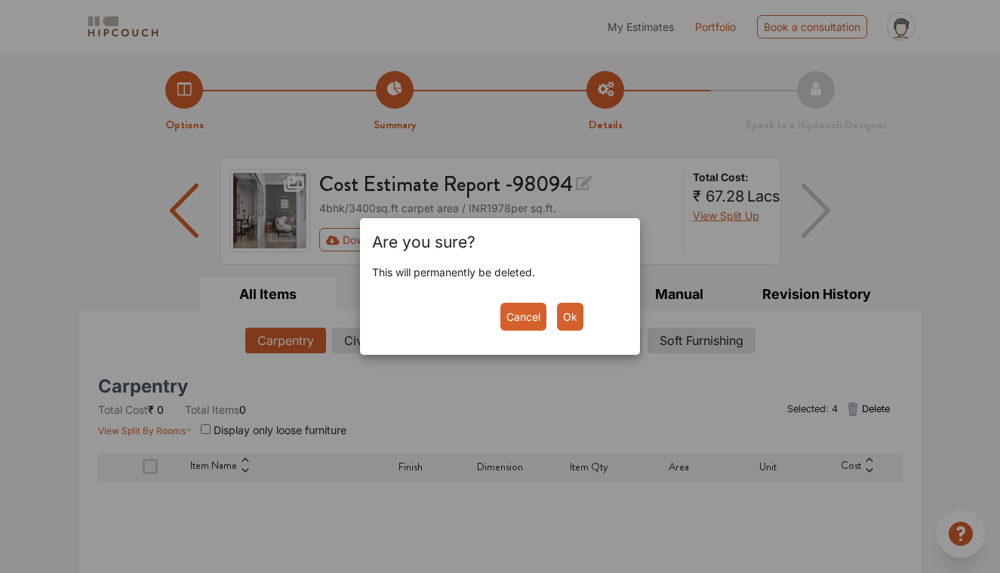
click at [574, 322] on button "Ok" at bounding box center [570, 317] width 26 height 28
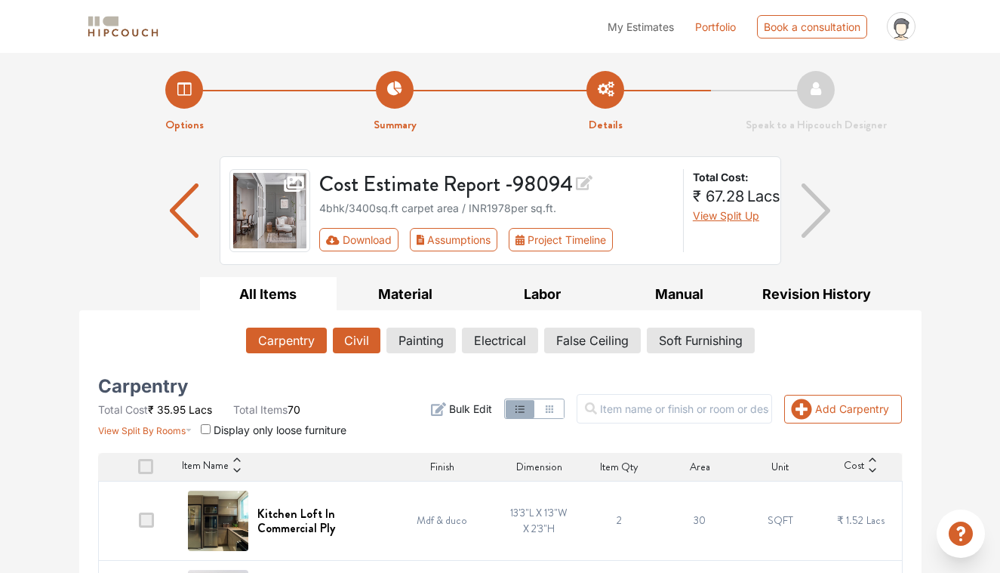
click at [355, 339] on button "Civil" at bounding box center [357, 341] width 48 height 26
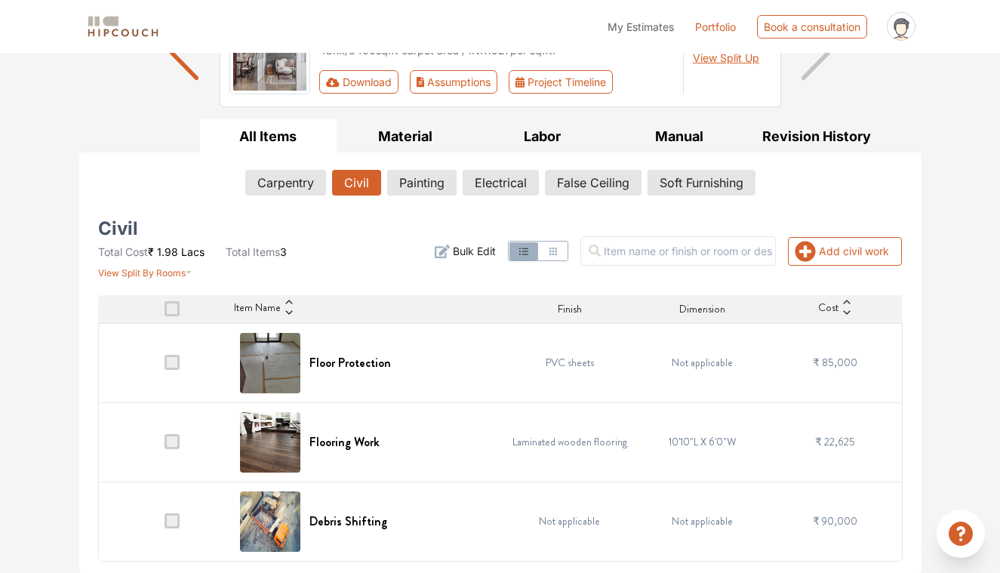
scroll to position [157, 0]
click at [435, 189] on button "Painting" at bounding box center [422, 184] width 68 height 26
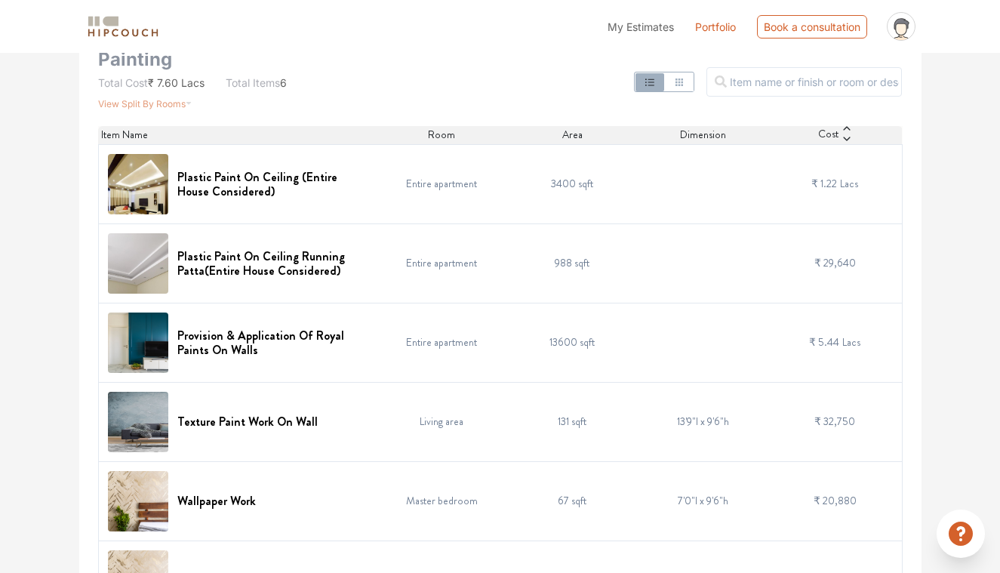
scroll to position [328, 0]
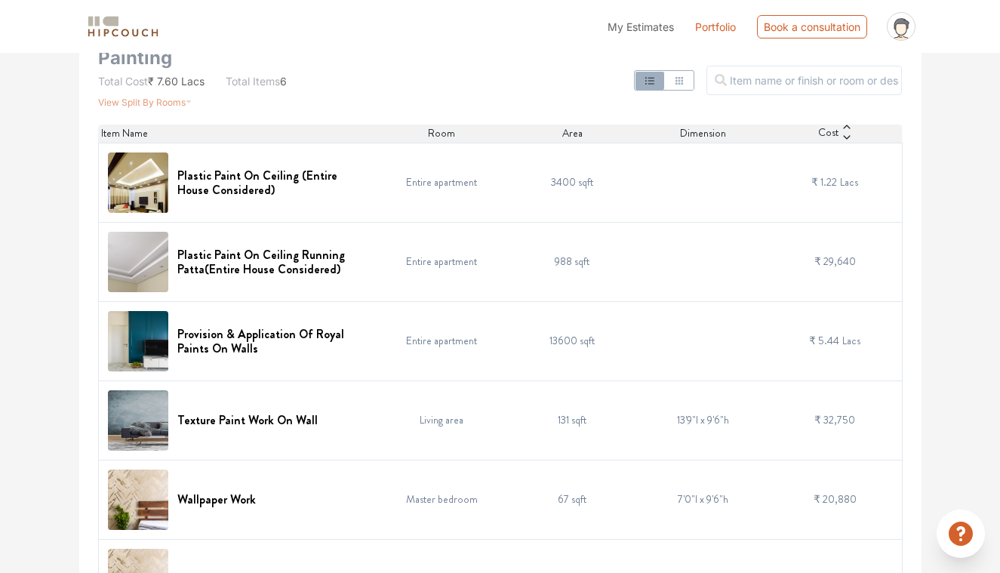
click at [417, 358] on td "Entire apartment" at bounding box center [441, 340] width 131 height 79
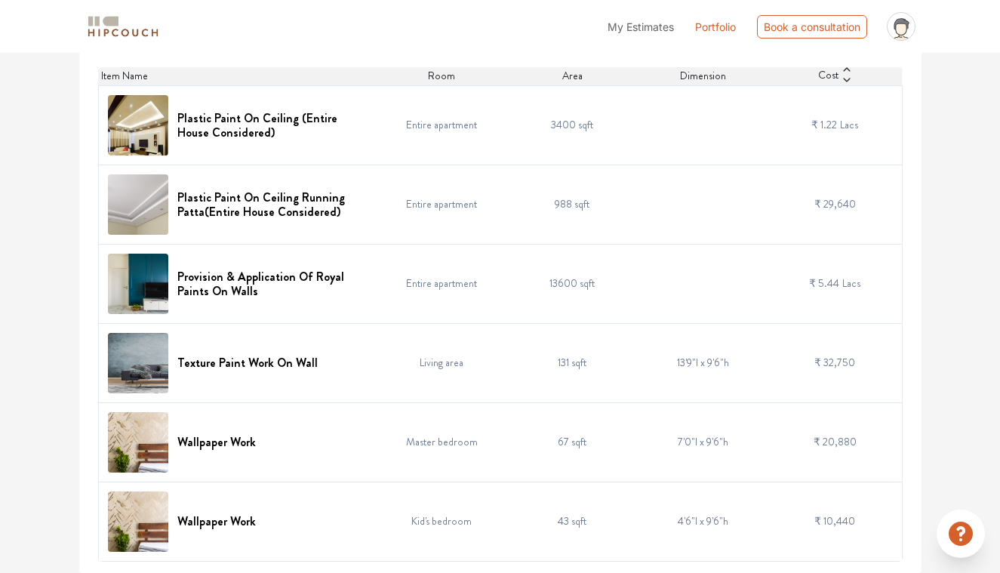
scroll to position [385, 0]
click at [272, 274] on h6 "Provision & Application Of Royal Paints On Walls" at bounding box center [272, 284] width 190 height 29
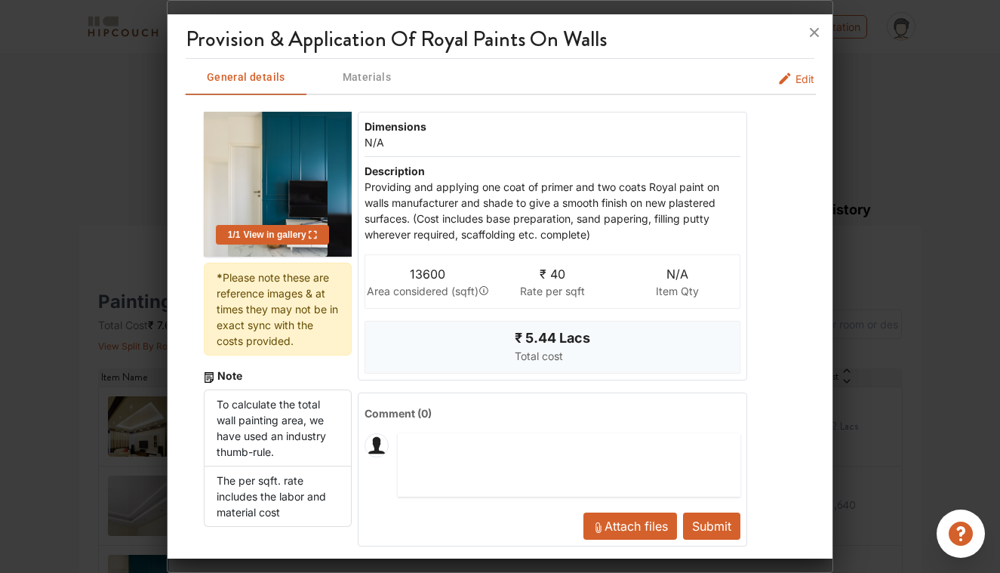
scroll to position [90, 0]
click at [802, 71] on span "Edit" at bounding box center [804, 79] width 19 height 16
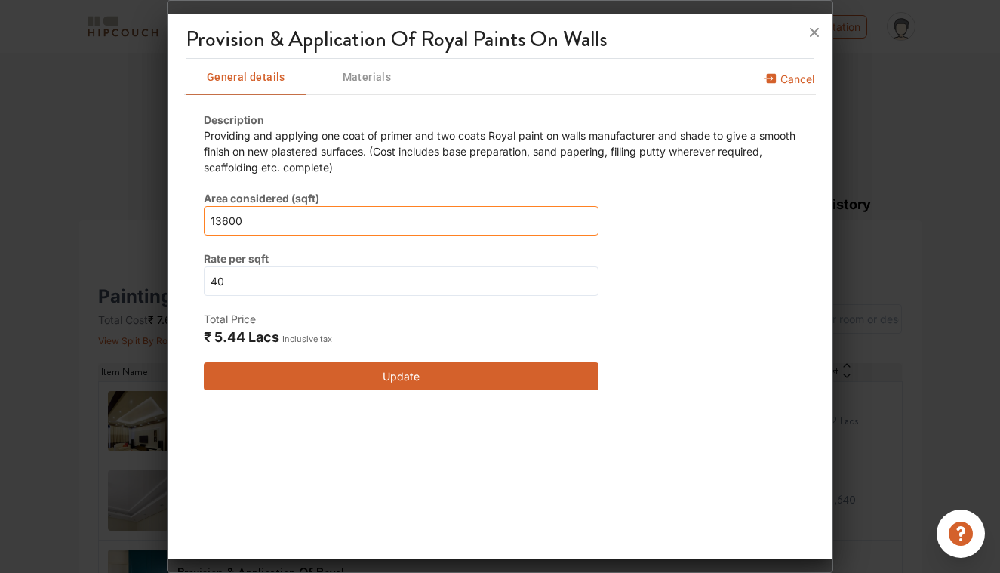
click at [391, 232] on input "13600" at bounding box center [401, 220] width 395 height 29
type input "0"
type input "09"
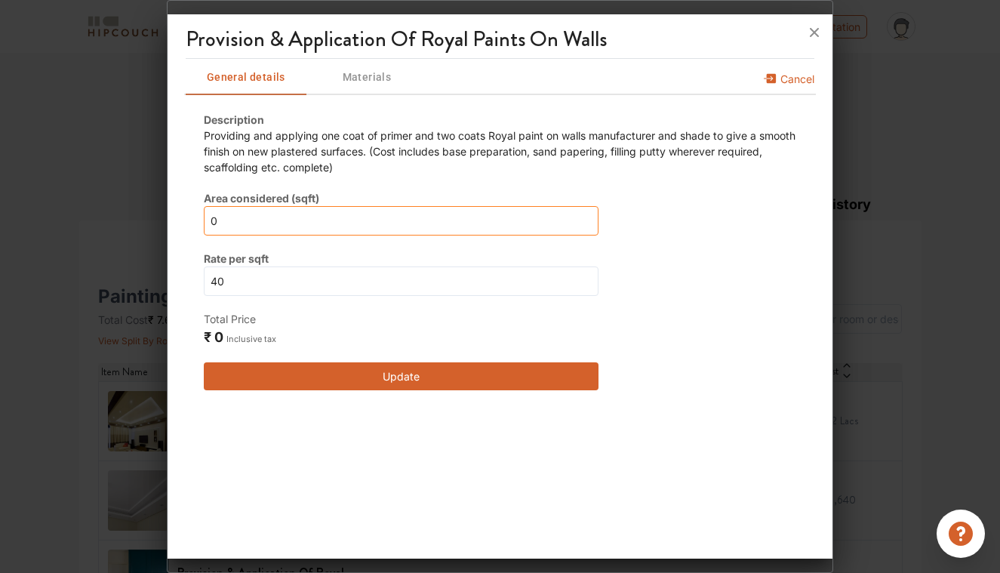
type input "09"
type input "9"
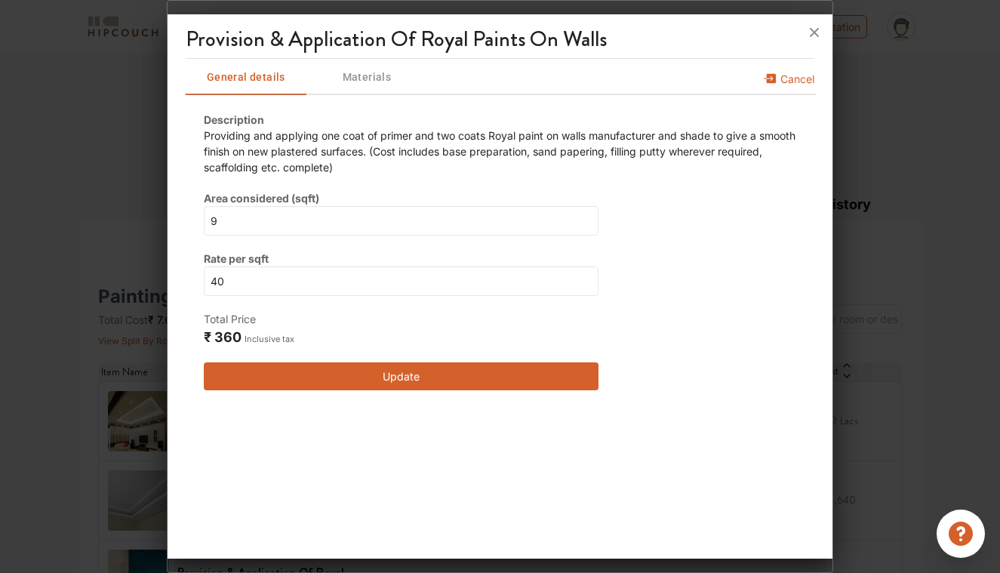
click at [384, 371] on button "Update" at bounding box center [401, 376] width 395 height 28
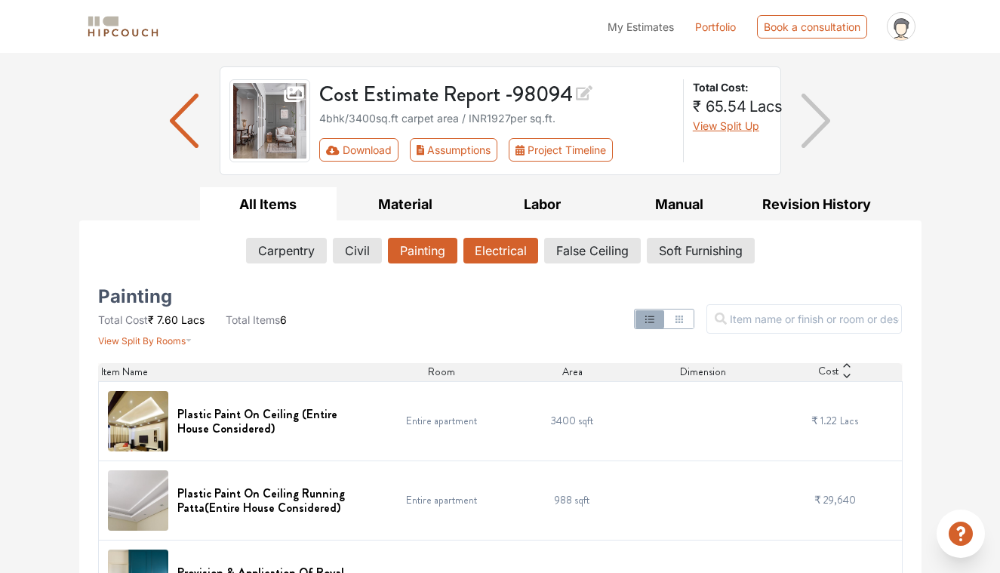
click at [511, 257] on button "Electrical" at bounding box center [500, 251] width 75 height 26
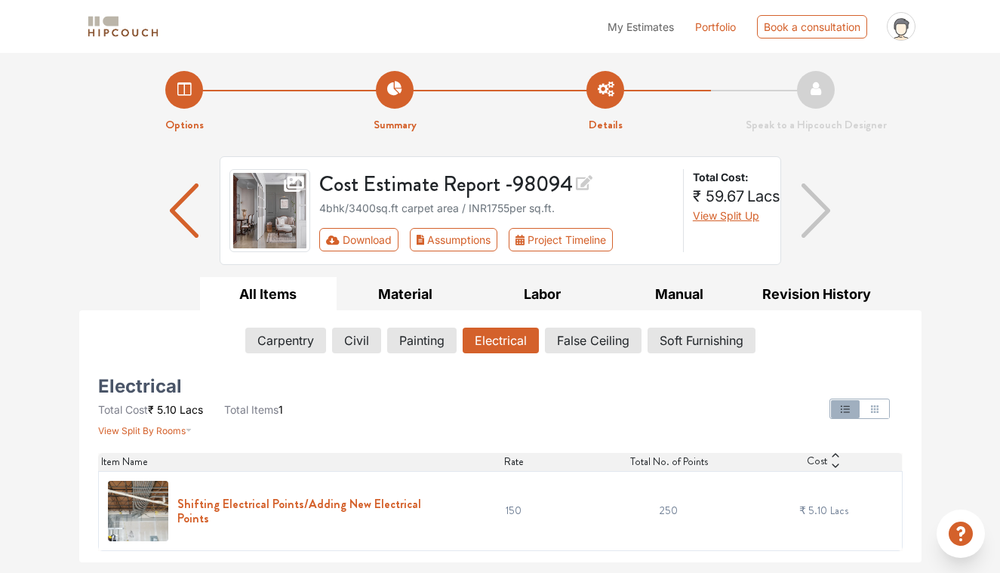
scroll to position [0, 0]
click at [325, 499] on h6 "Shifting Electrical Points/Adding New Electrical Points" at bounding box center [302, 511] width 250 height 29
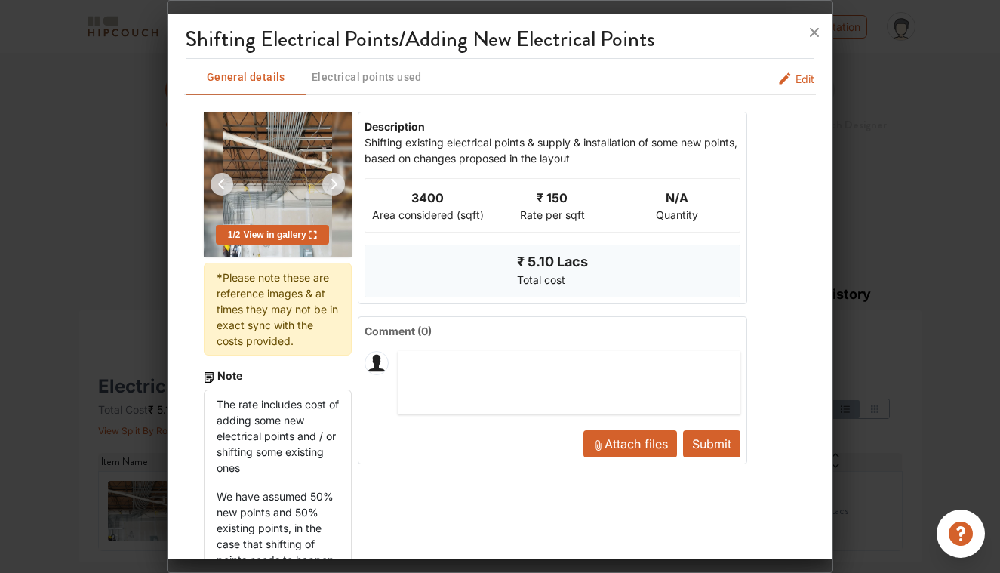
click at [790, 78] on icon "electrical info tabs" at bounding box center [784, 78] width 15 height 15
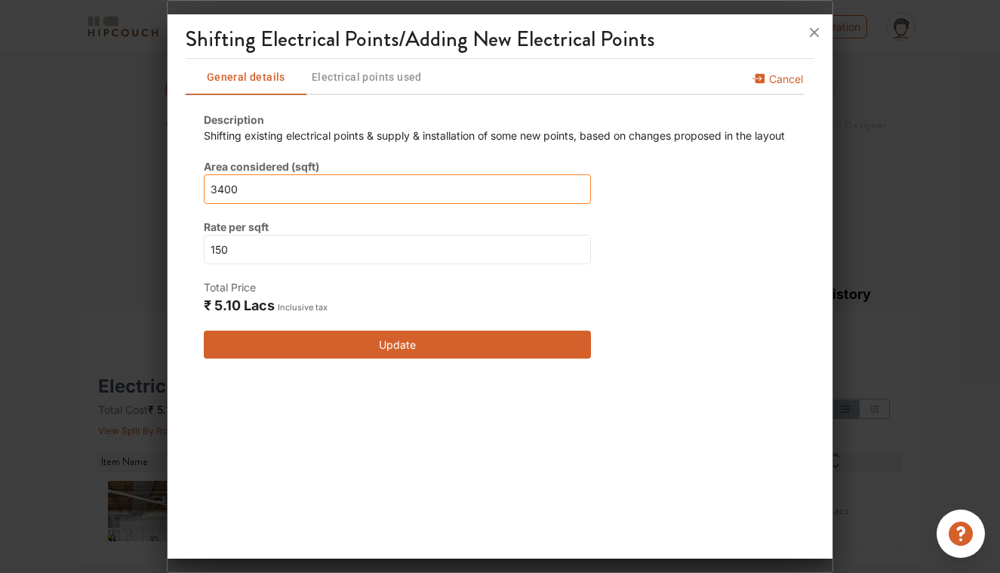
click at [368, 192] on input "3400" at bounding box center [397, 188] width 387 height 29
type input "1"
type input "10"
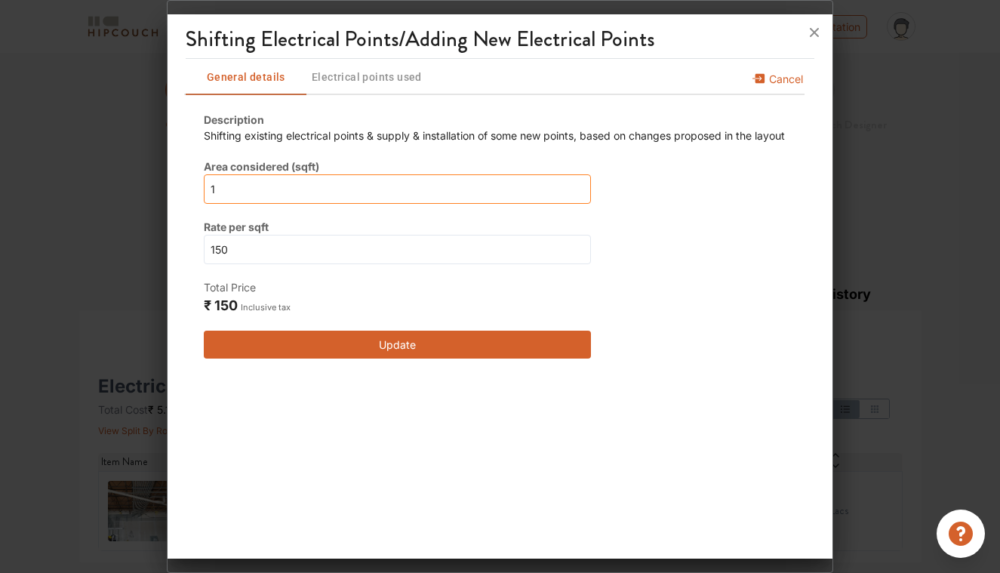
type input "10"
type input "100"
type input "1000"
type input "100"
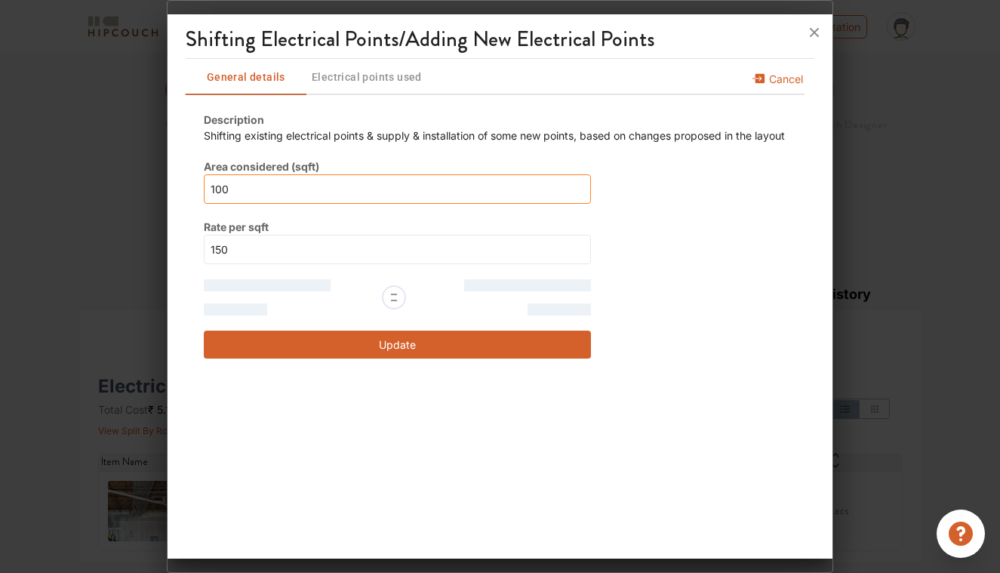
type input "1000"
type input "10000"
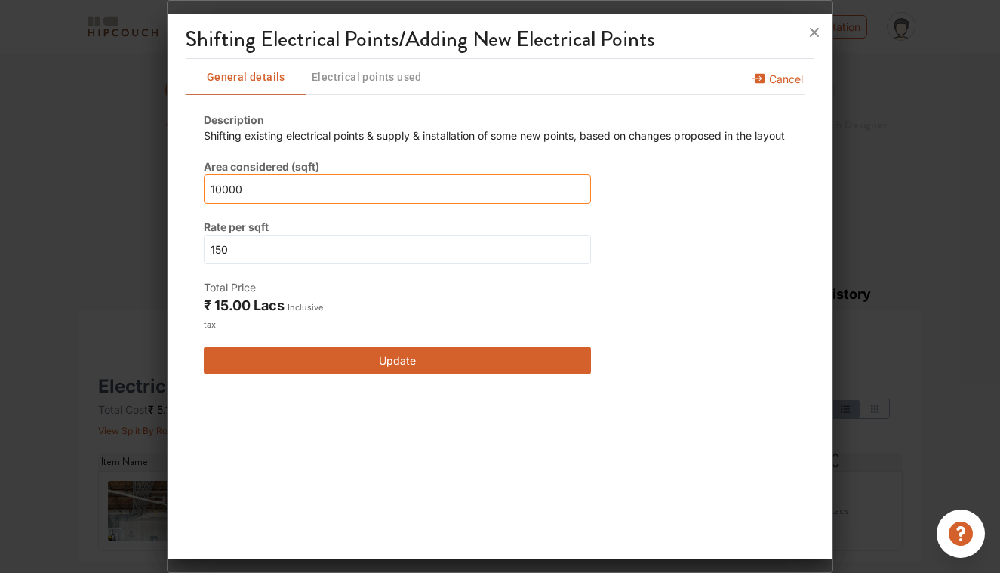
type input "10000"
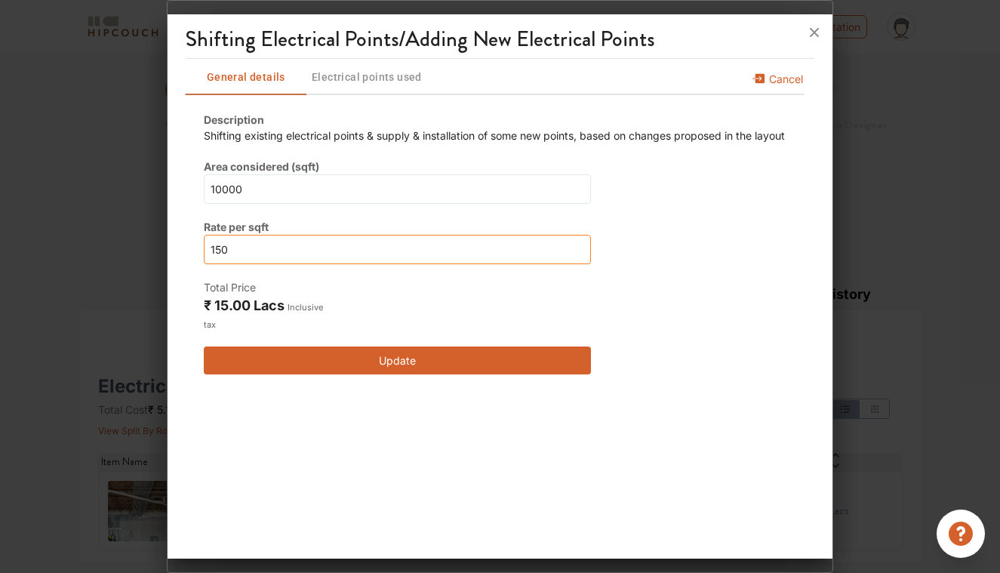
click at [323, 253] on input "150" at bounding box center [397, 249] width 387 height 29
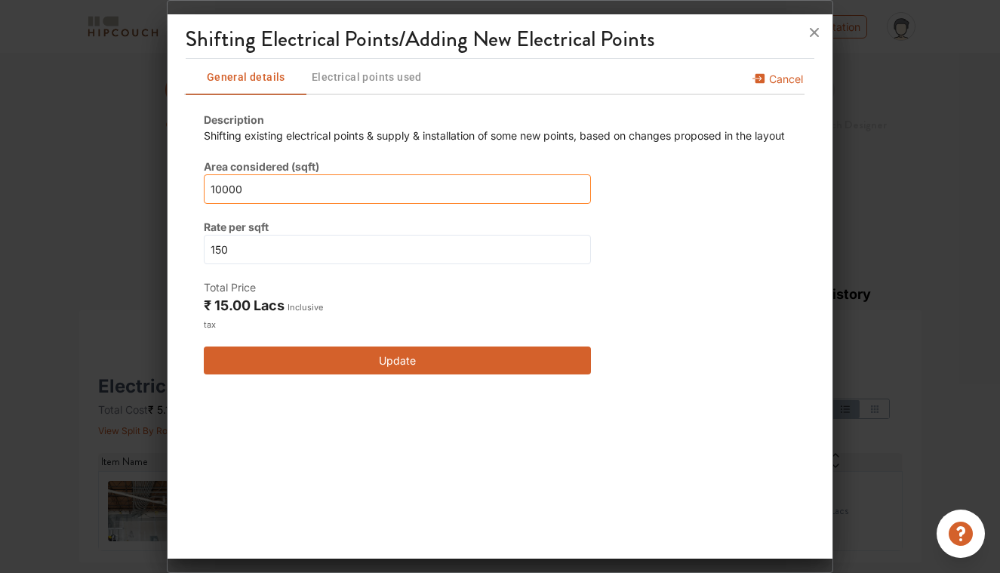
click at [294, 195] on input "10000" at bounding box center [397, 188] width 387 height 29
type input "1000"
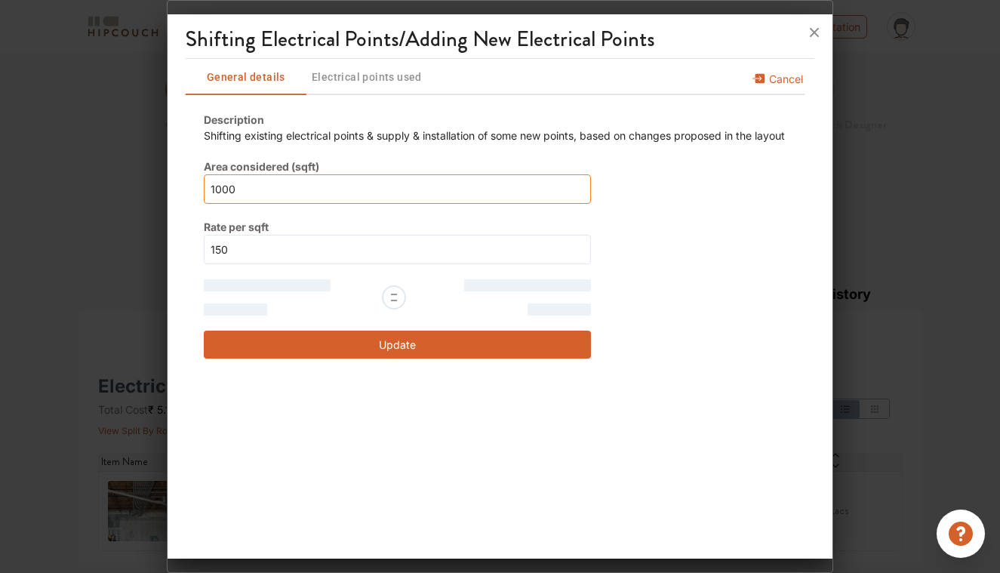
type input "1000"
click at [370, 344] on button "Update" at bounding box center [397, 345] width 387 height 28
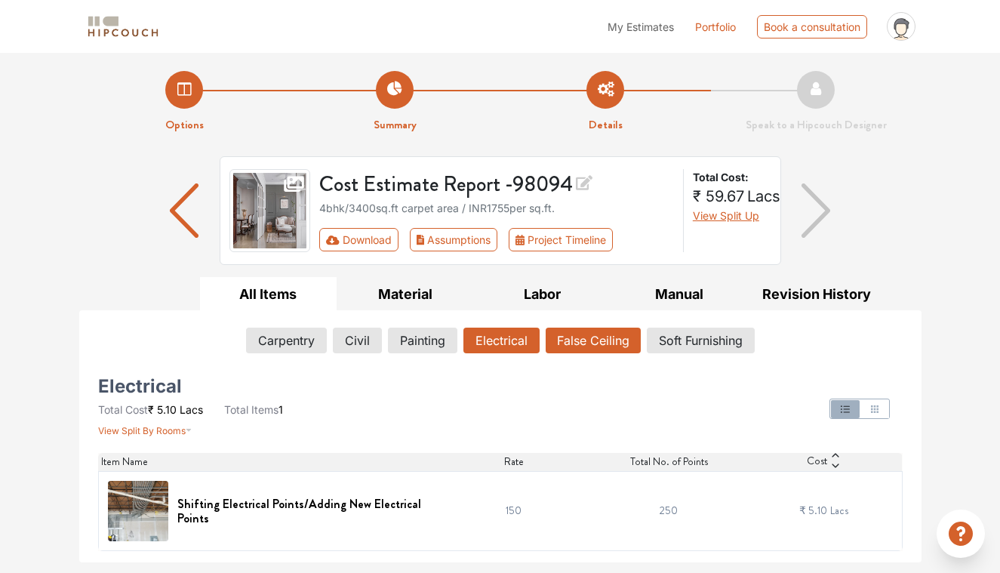
click at [601, 340] on button "False Ceiling" at bounding box center [593, 341] width 95 height 26
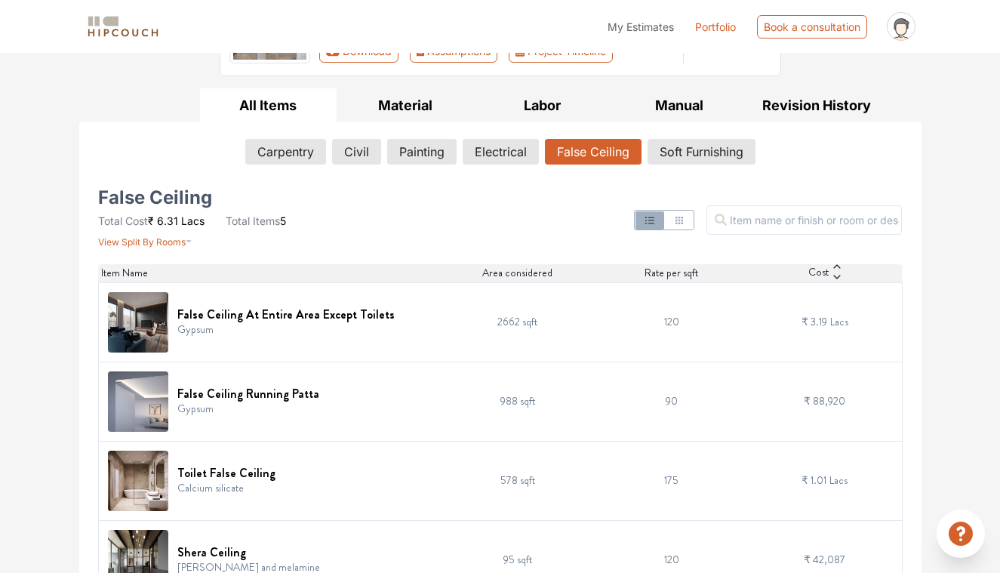
scroll to position [192, 0]
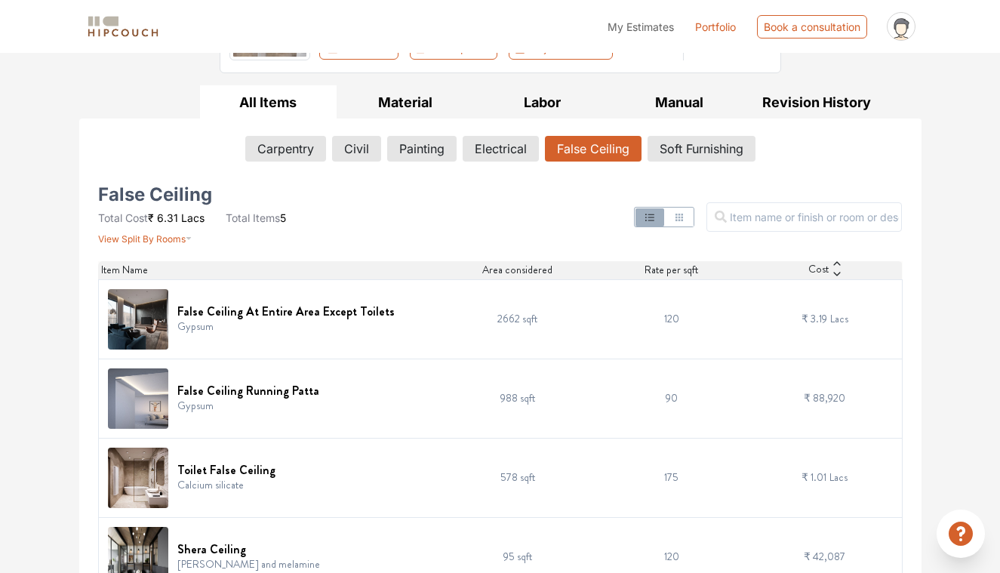
click at [456, 319] on td "2662 sqft" at bounding box center [518, 318] width 154 height 79
click at [336, 312] on h6 "False Ceiling At Entire Area Except Toilets" at bounding box center [285, 311] width 217 height 14
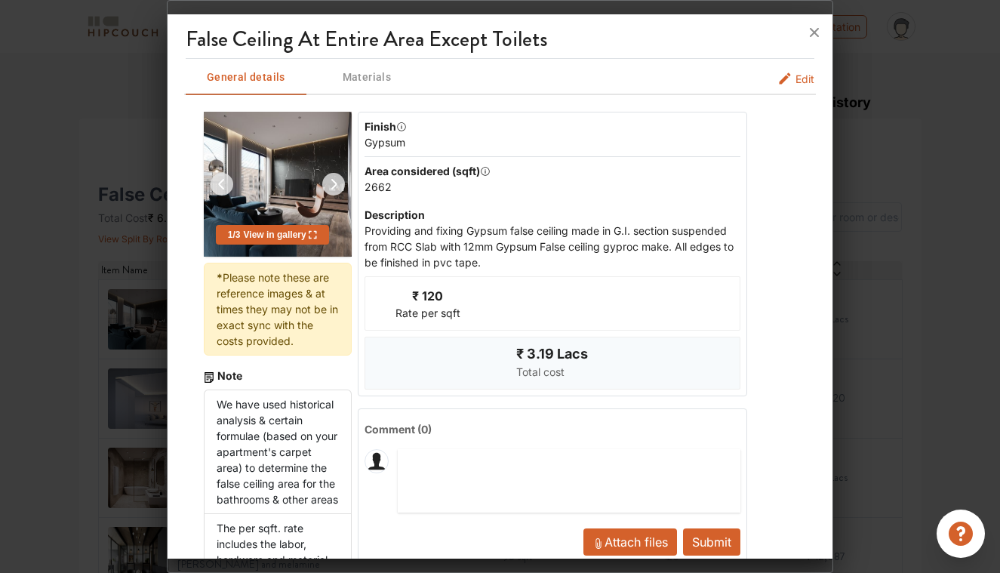
click at [798, 84] on span "Edit" at bounding box center [804, 79] width 19 height 16
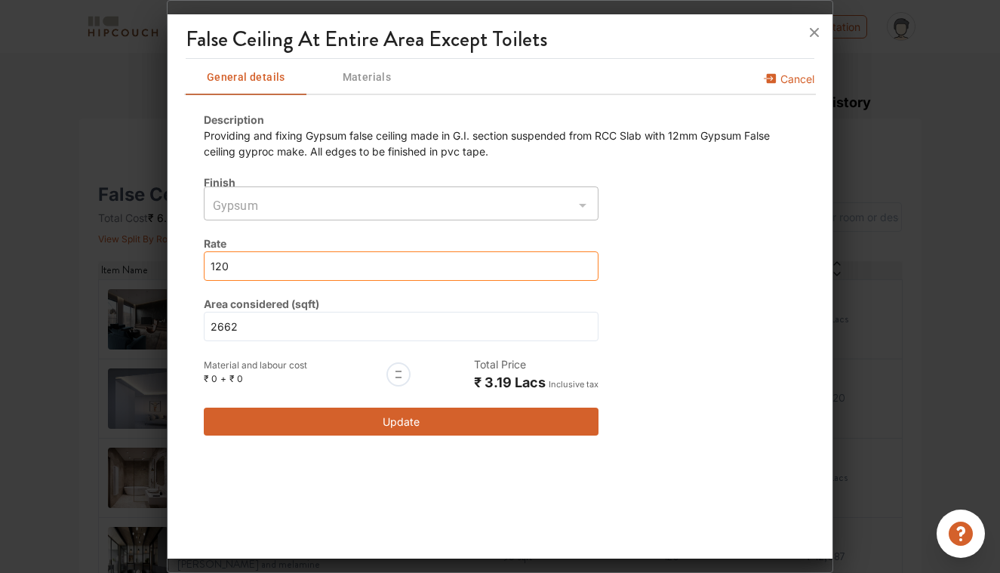
click at [424, 266] on input "120" at bounding box center [401, 265] width 395 height 29
type input "0"
type input "9"
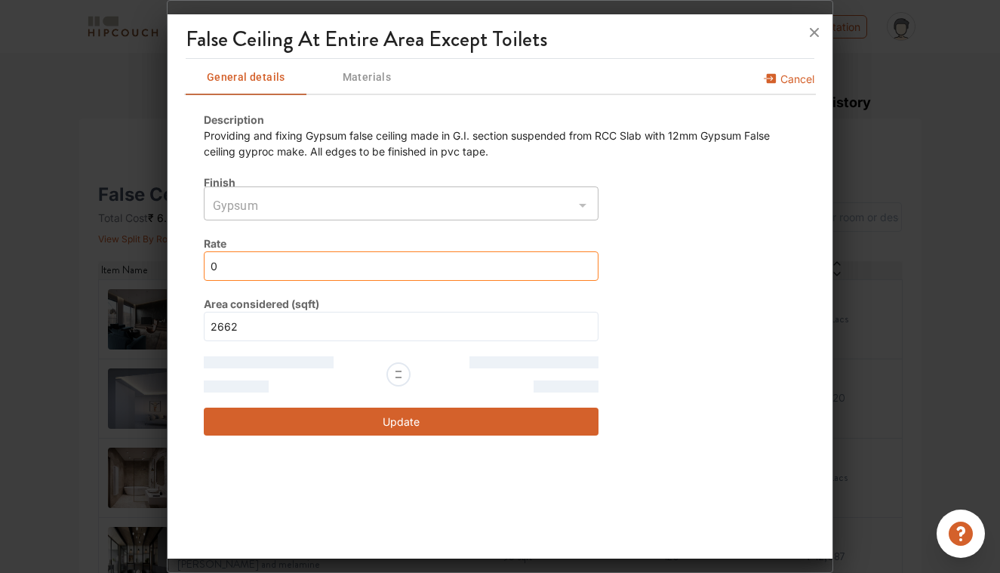
type input "9"
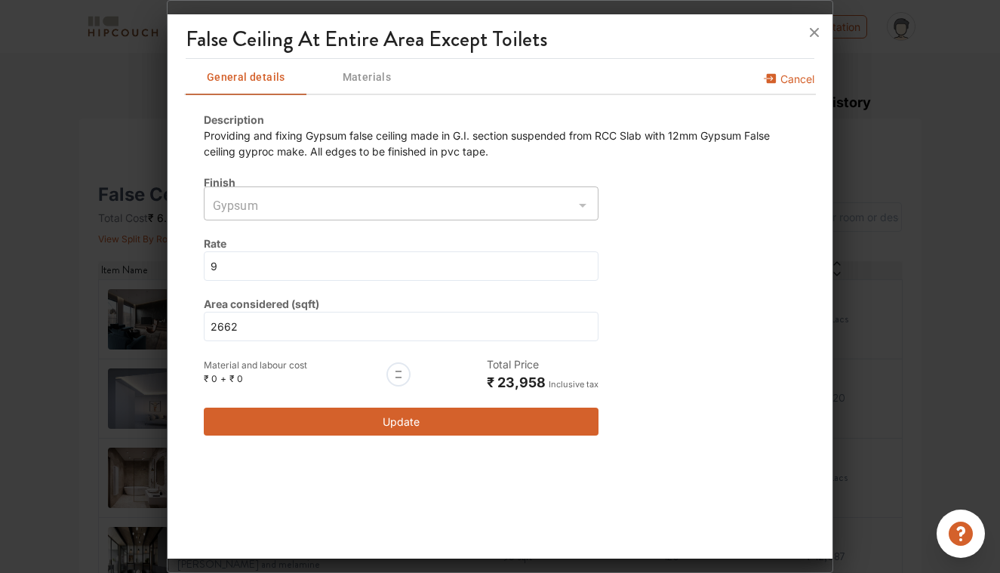
click at [417, 435] on button "Update" at bounding box center [401, 422] width 395 height 28
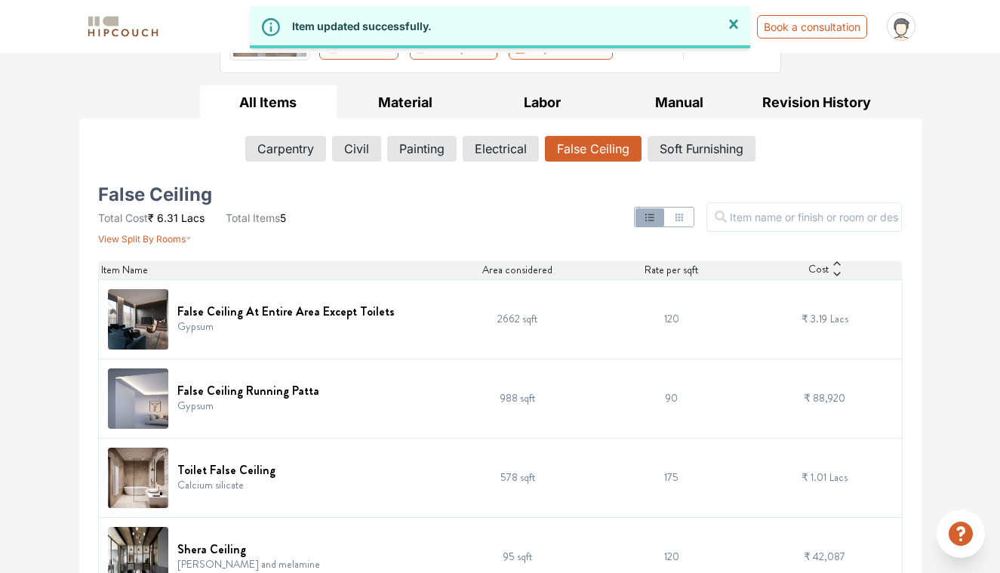
click at [411, 424] on td "False Ceiling Running Patta Gypsum" at bounding box center [269, 397] width 343 height 79
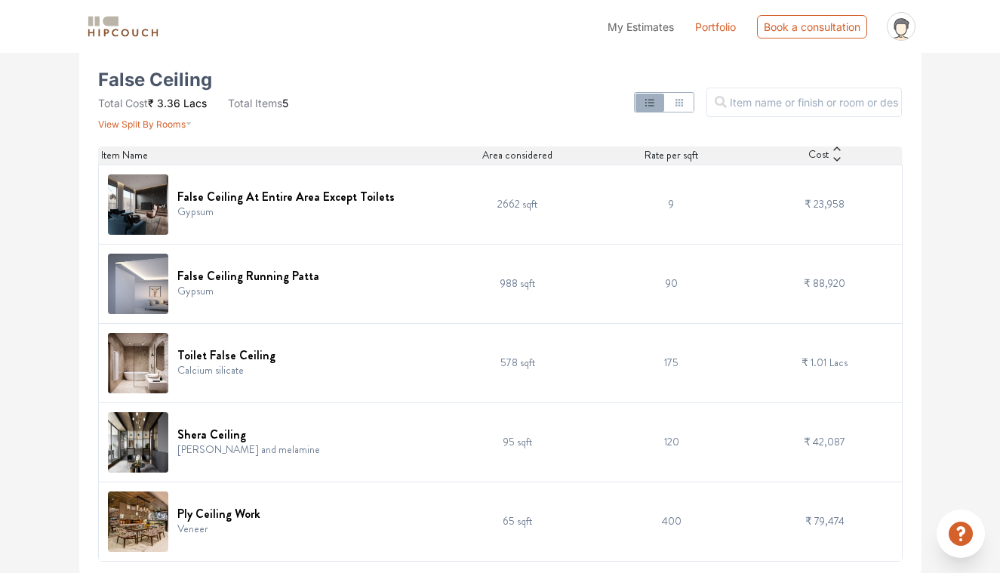
scroll to position [306, 0]
click at [460, 451] on td "95 sqft" at bounding box center [518, 442] width 154 height 79
click at [484, 438] on td "95 sqft" at bounding box center [518, 442] width 154 height 79
click at [213, 441] on h6 "Shera Ceiling" at bounding box center [248, 435] width 143 height 14
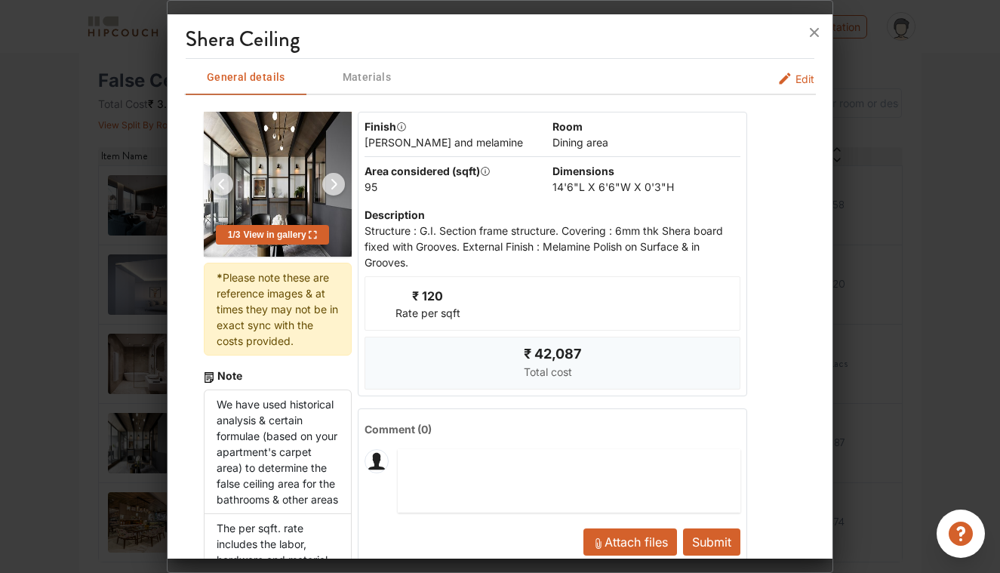
click at [803, 82] on span "Edit" at bounding box center [804, 79] width 19 height 16
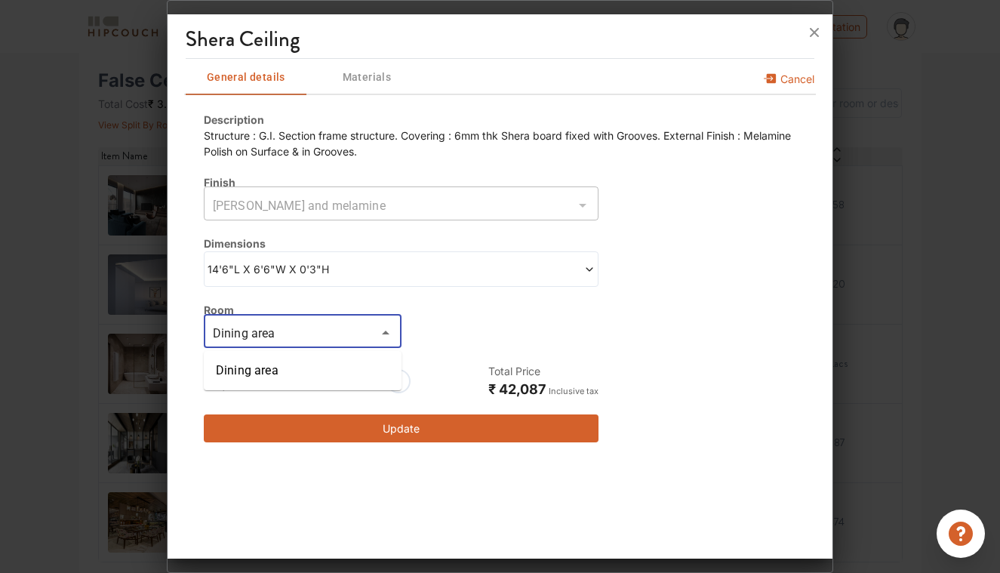
click at [345, 337] on input "Dining area" at bounding box center [290, 332] width 164 height 21
click at [468, 322] on div "Room Dining area ​" at bounding box center [401, 325] width 395 height 46
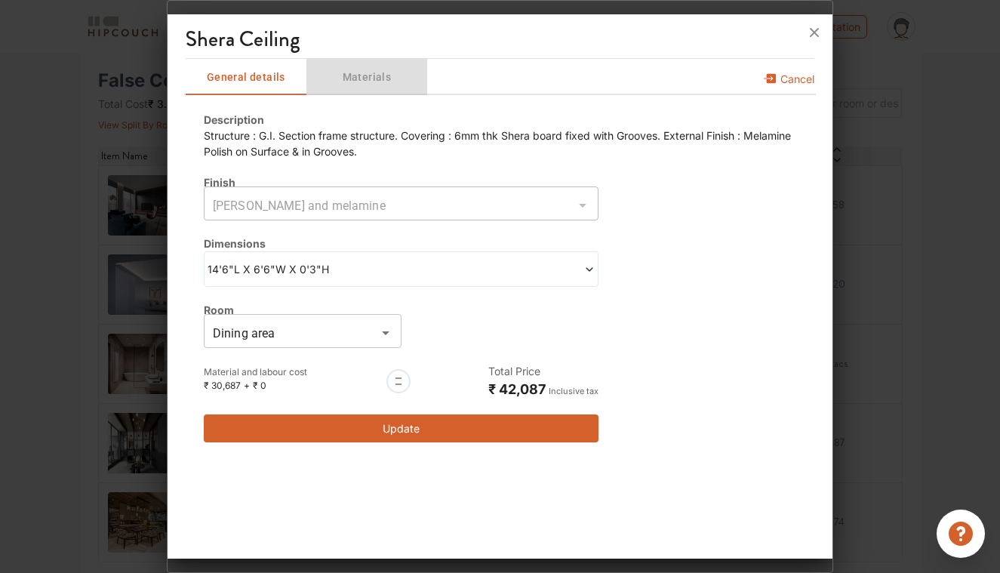
click at [370, 68] on span "Materials" at bounding box center [367, 77] width 118 height 19
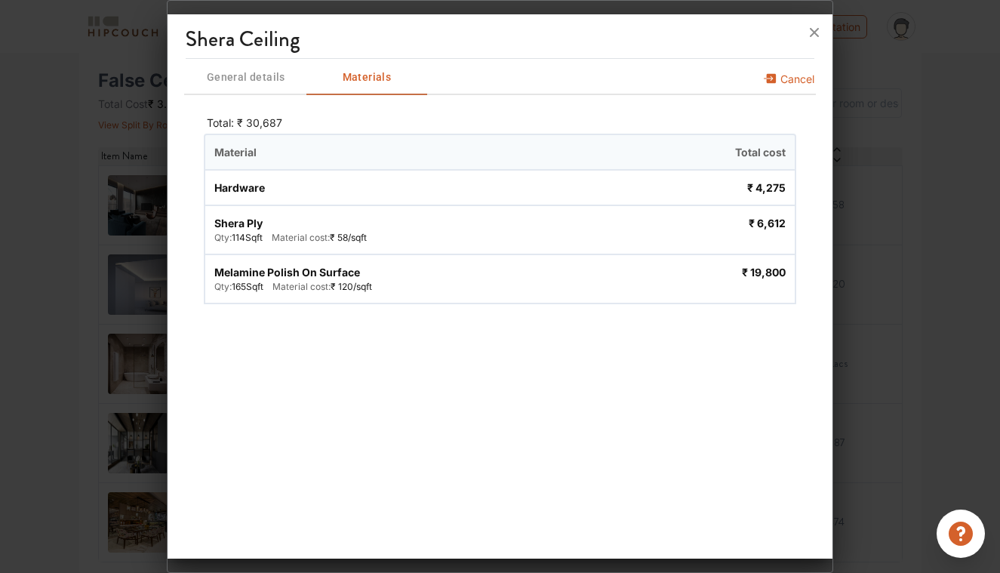
click at [259, 77] on span "General details" at bounding box center [246, 77] width 118 height 19
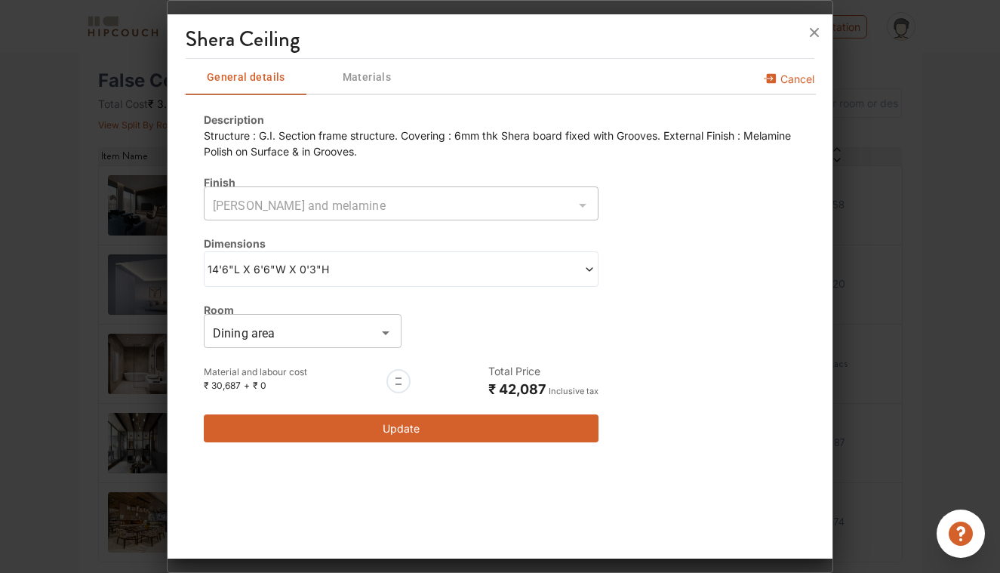
click at [362, 266] on span "14'6"L X 6'6"W X 0'3"H" at bounding box center [305, 269] width 194 height 16
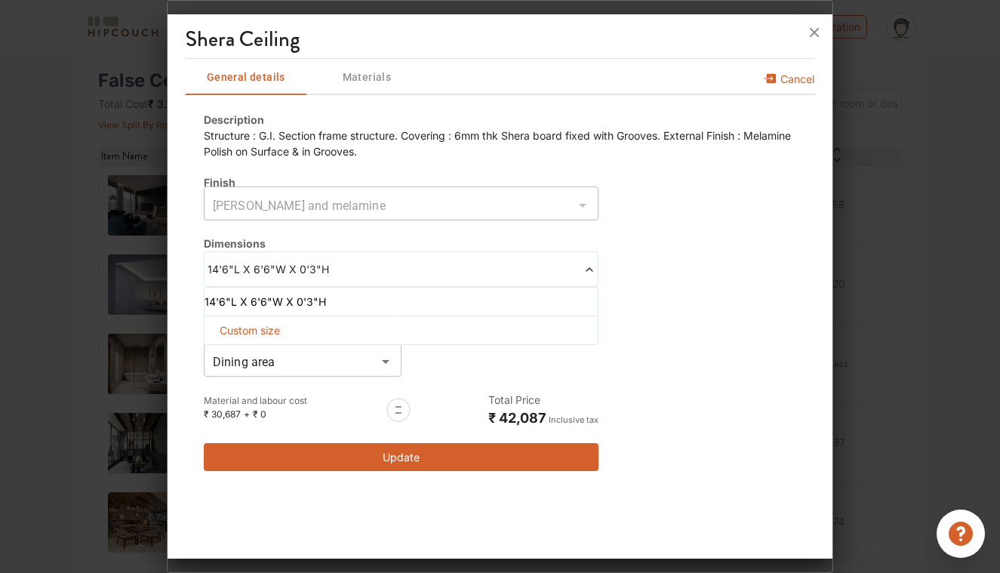
click at [362, 266] on span "14'6"L X 6'6"W X 0'3"H" at bounding box center [305, 269] width 194 height 16
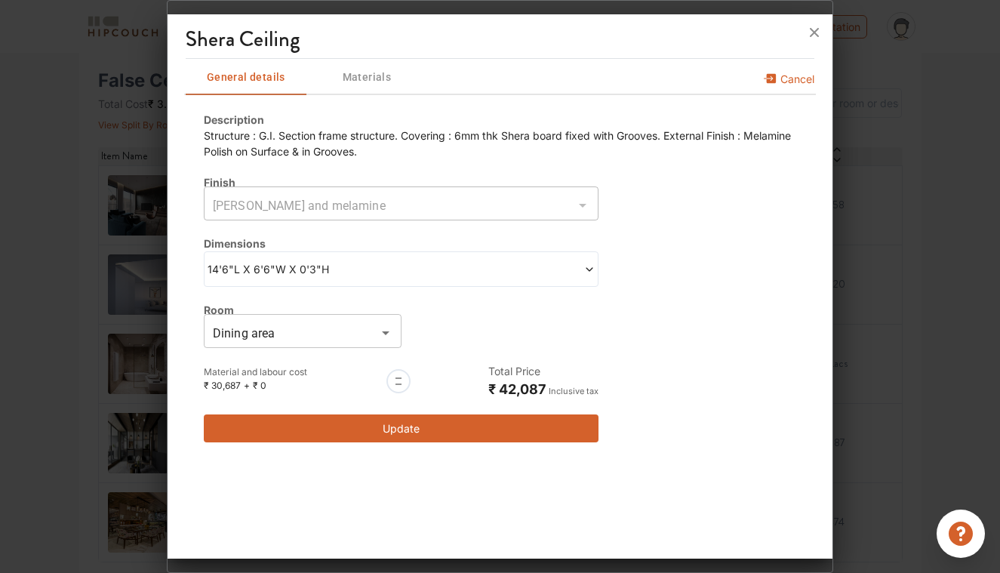
click at [362, 266] on span "14'6"L X 6'6"W X 0'3"H" at bounding box center [305, 269] width 194 height 16
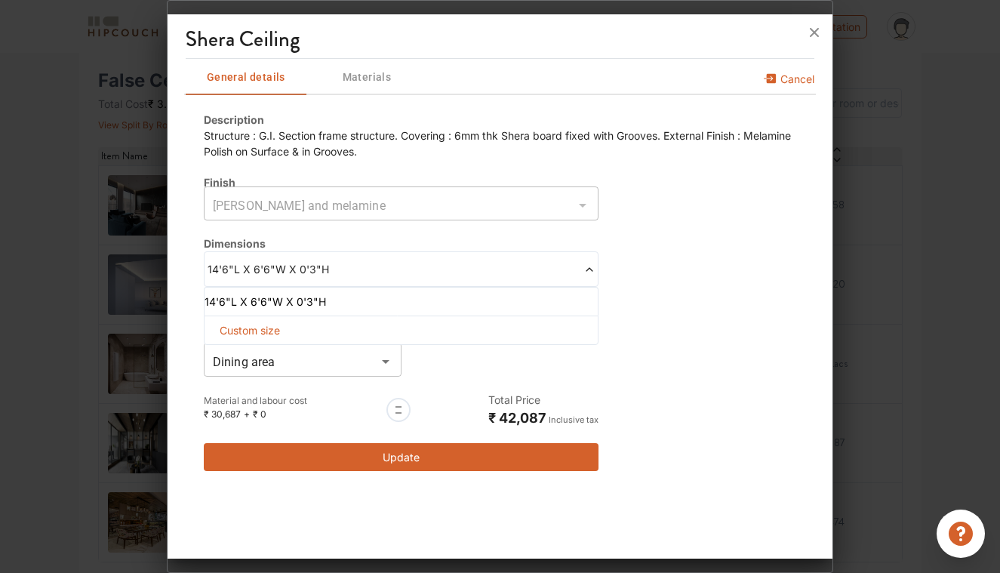
click at [250, 326] on span "Custom size" at bounding box center [250, 330] width 72 height 28
click at [426, 360] on input "text" at bounding box center [428, 354] width 45 height 27
type input "11"
click at [345, 352] on input "text" at bounding box center [333, 354] width 45 height 27
click at [234, 356] on input "text" at bounding box center [239, 354] width 45 height 27
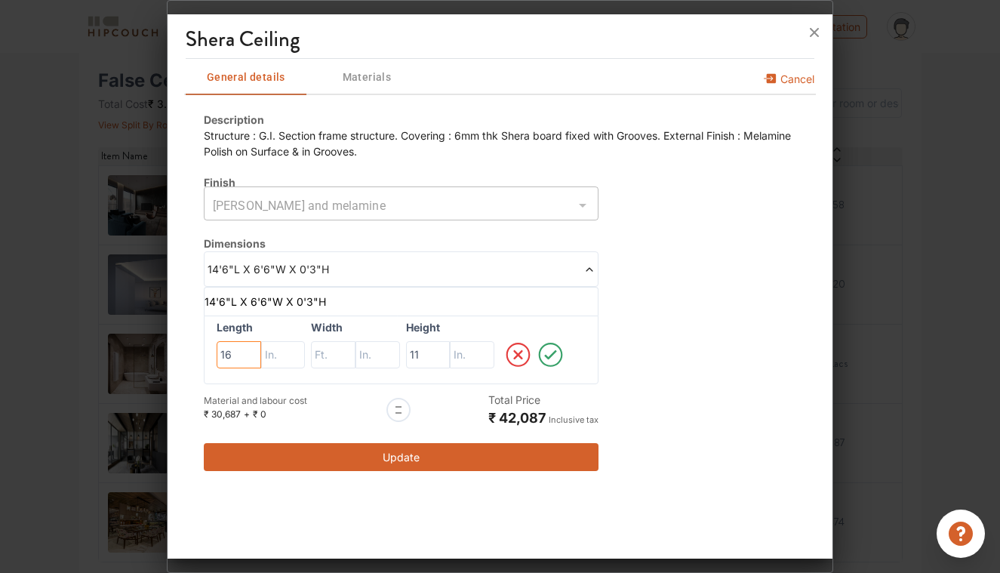
type input "16"
click at [285, 353] on input "text" at bounding box center [283, 354] width 45 height 27
type input "5"
click at [325, 353] on input "text" at bounding box center [333, 354] width 45 height 27
type input "10"
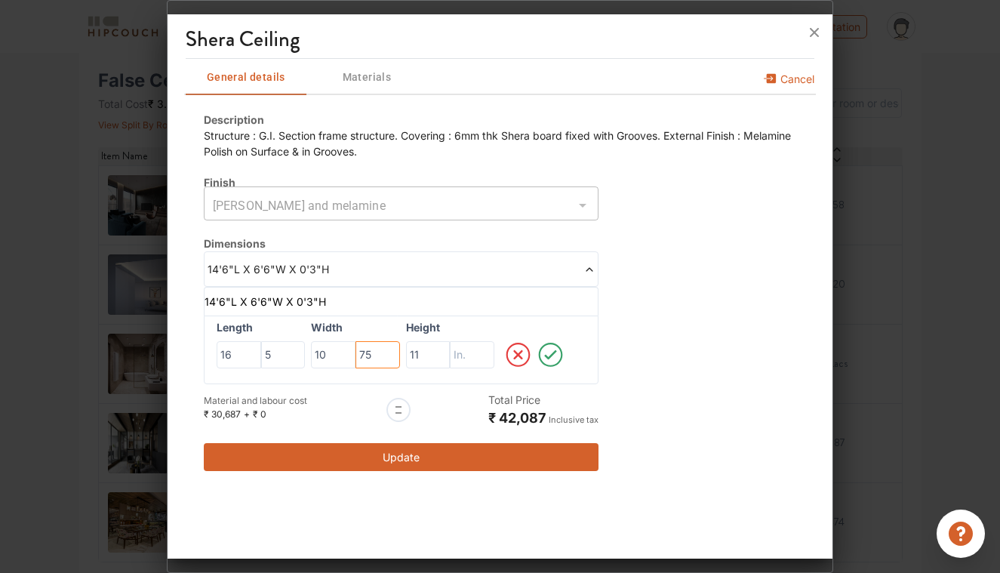
click at [362, 357] on input "75" at bounding box center [377, 354] width 45 height 27
type input "1"
click at [377, 333] on label "Width" at bounding box center [355, 327] width 88 height 16
click at [572, 357] on div at bounding box center [547, 354] width 88 height 58
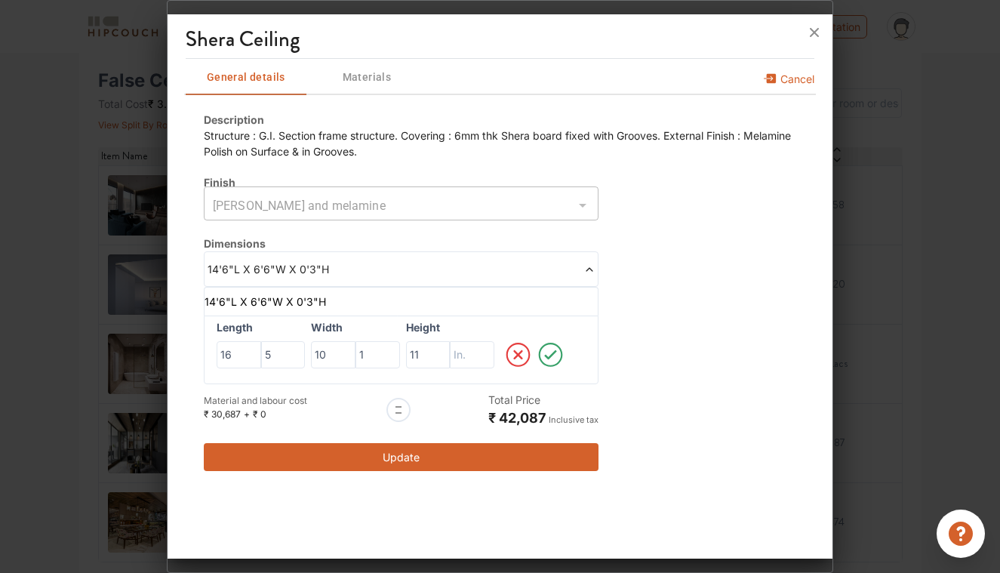
click at [555, 356] on icon at bounding box center [550, 355] width 29 height 30
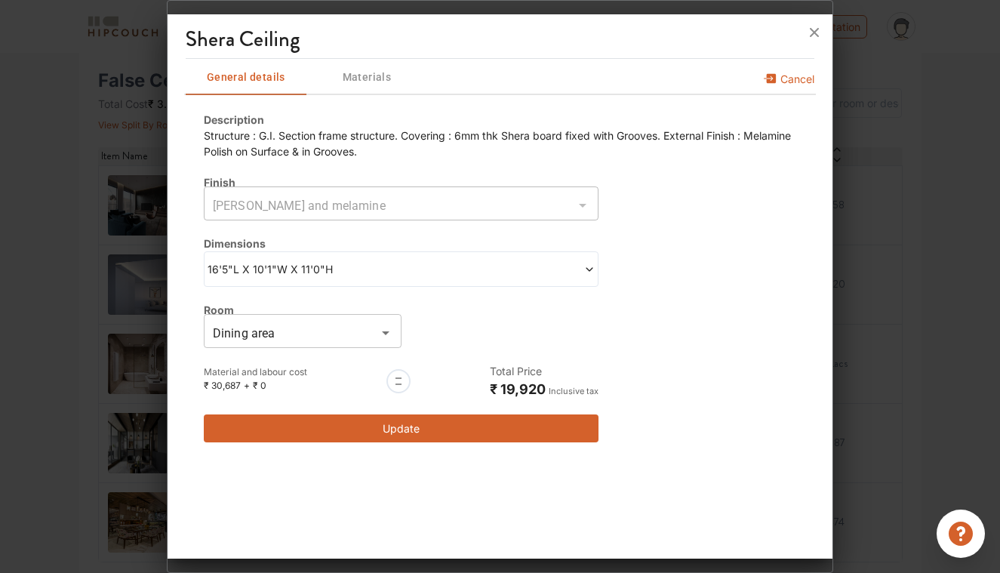
click at [479, 434] on button "Update" at bounding box center [401, 428] width 395 height 28
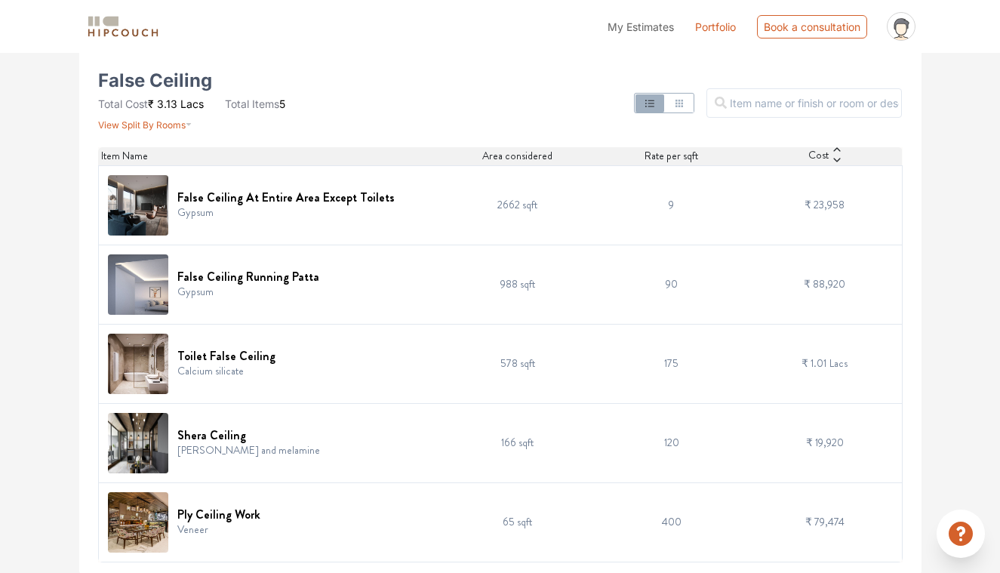
click at [451, 514] on td "65 sqft" at bounding box center [518, 521] width 154 height 79
click at [541, 516] on td "65 sqft" at bounding box center [518, 521] width 154 height 79
click at [239, 514] on h6 "Ply Ceiling Work" at bounding box center [218, 514] width 83 height 14
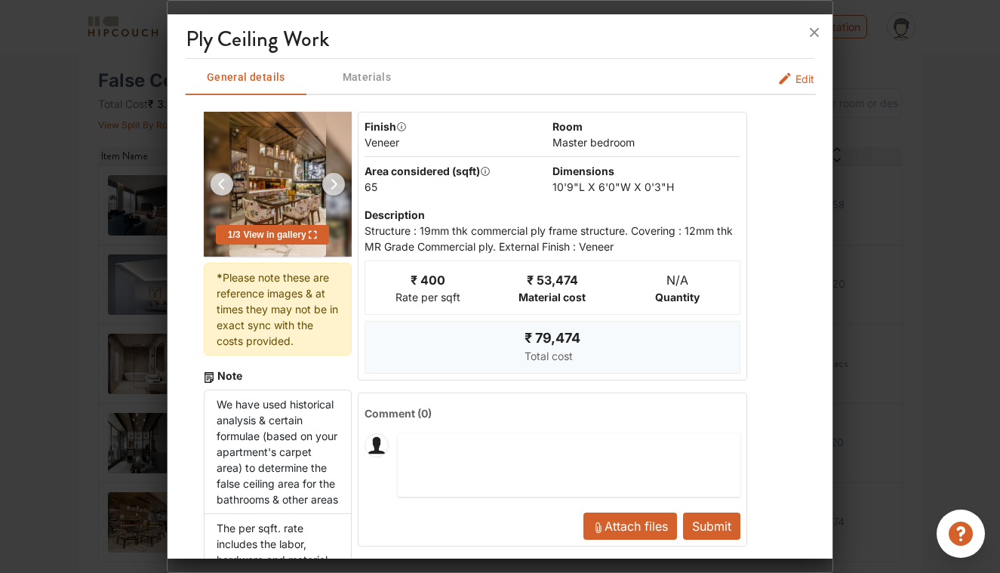
click at [801, 79] on span "Edit" at bounding box center [804, 79] width 19 height 16
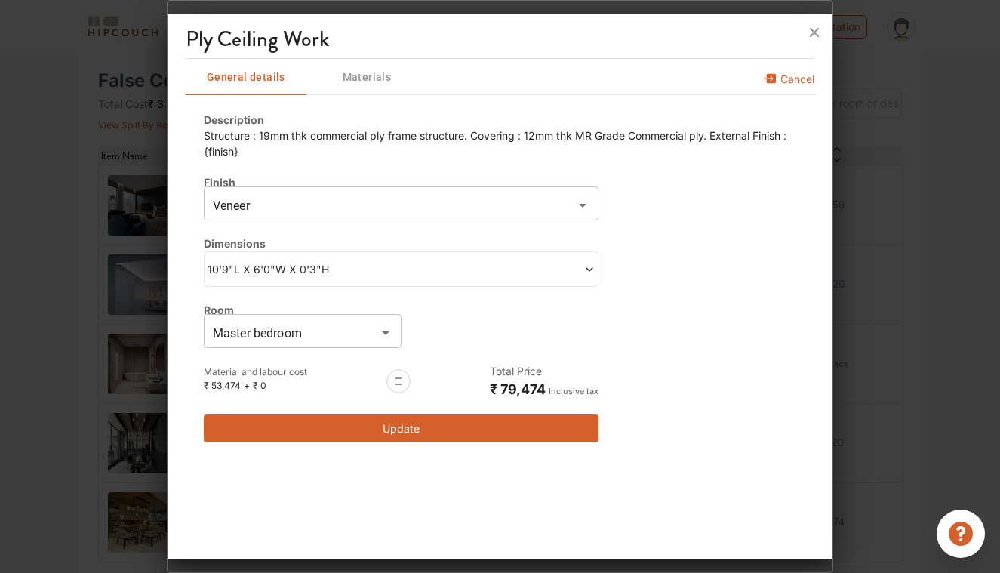
click at [306, 325] on input "Master bedroom" at bounding box center [290, 332] width 164 height 21
click at [323, 325] on input "Master bedroom" at bounding box center [290, 332] width 164 height 21
click at [337, 272] on span "10'9"L X 6'0"W X 0'3"H" at bounding box center [305, 269] width 194 height 16
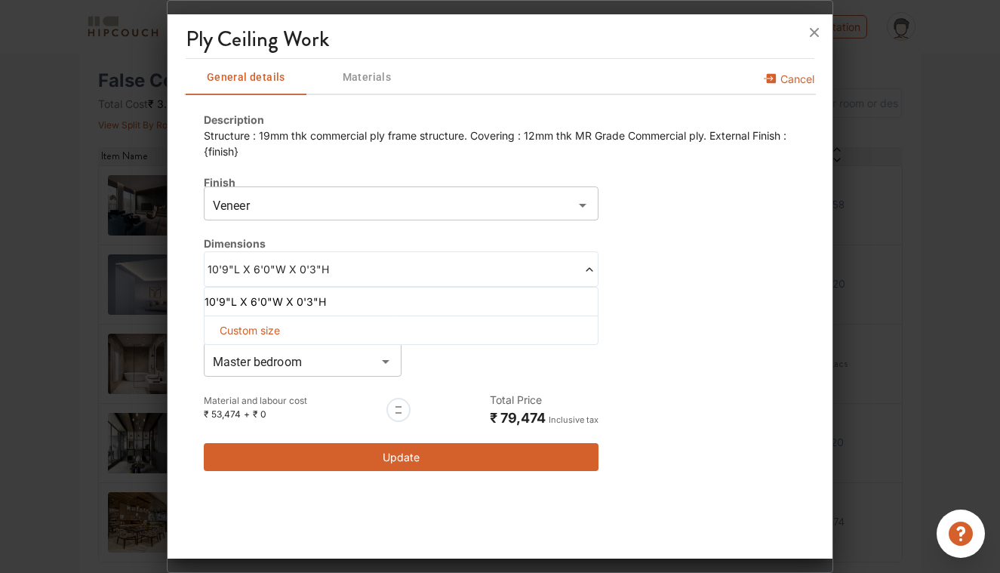
click at [792, 78] on span "Cancel" at bounding box center [797, 83] width 34 height 24
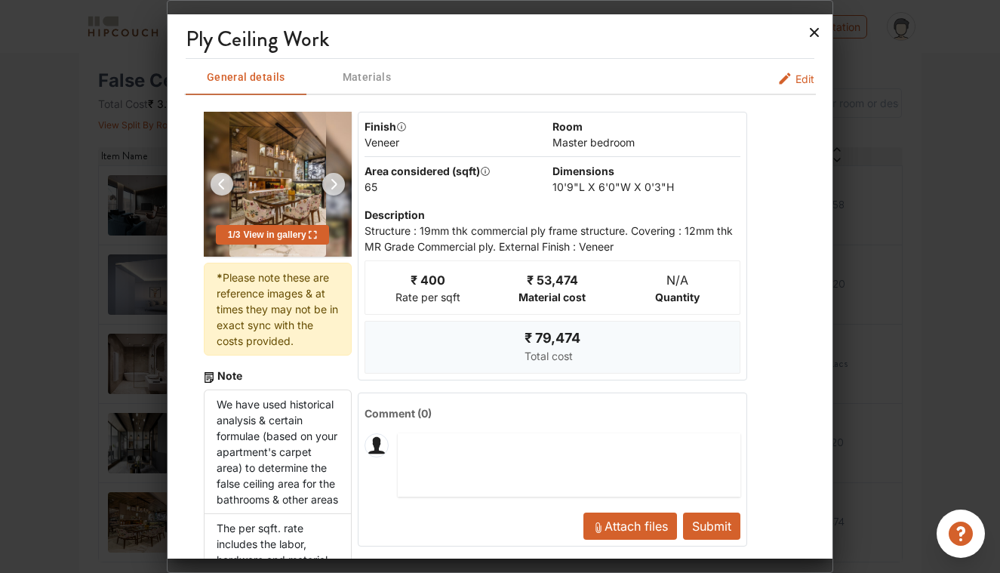
click at [815, 39] on icon at bounding box center [814, 32] width 24 height 24
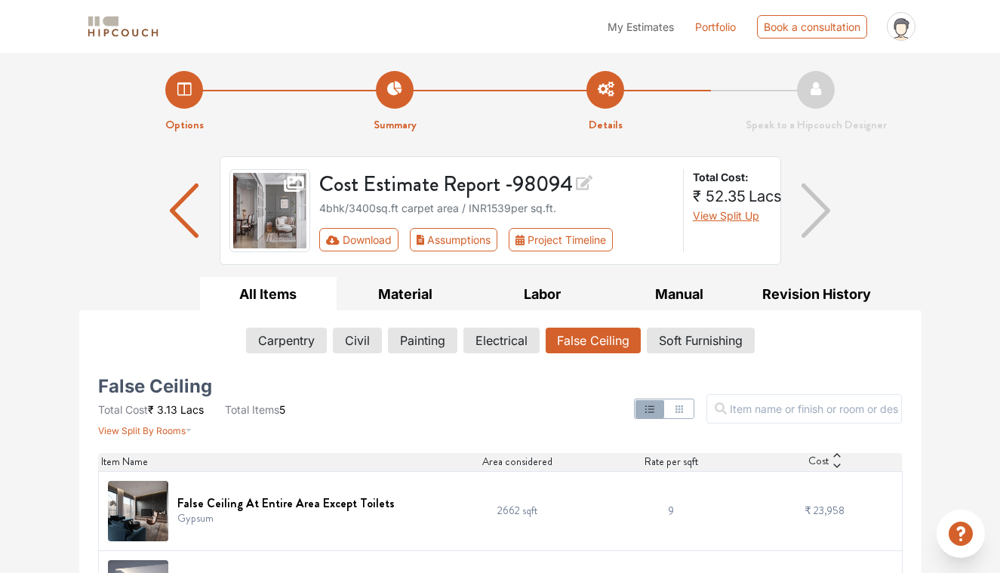
scroll to position [0, 0]
click at [681, 335] on button "Soft Furnishing" at bounding box center [701, 341] width 106 height 26
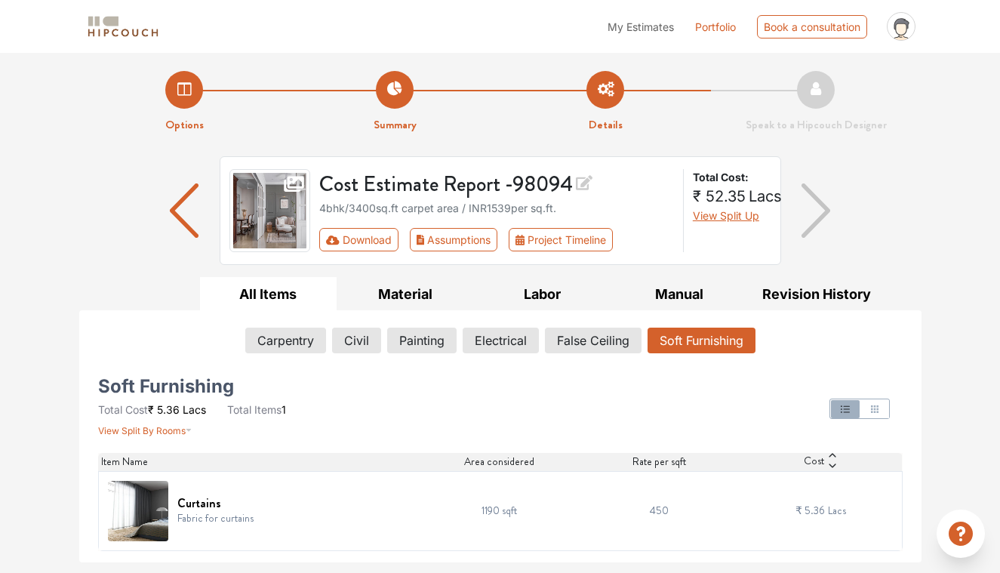
click at [515, 502] on td "1190 sqft" at bounding box center [499, 510] width 160 height 79
click at [151, 513] on img at bounding box center [138, 511] width 60 height 60
click at [205, 506] on h6 "Curtains" at bounding box center [215, 503] width 76 height 14
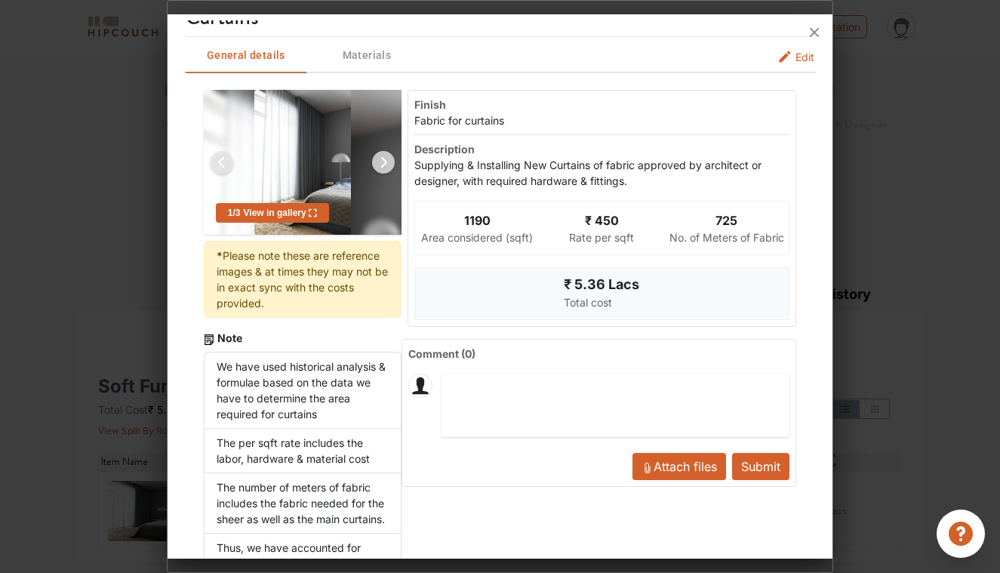
scroll to position [18, 0]
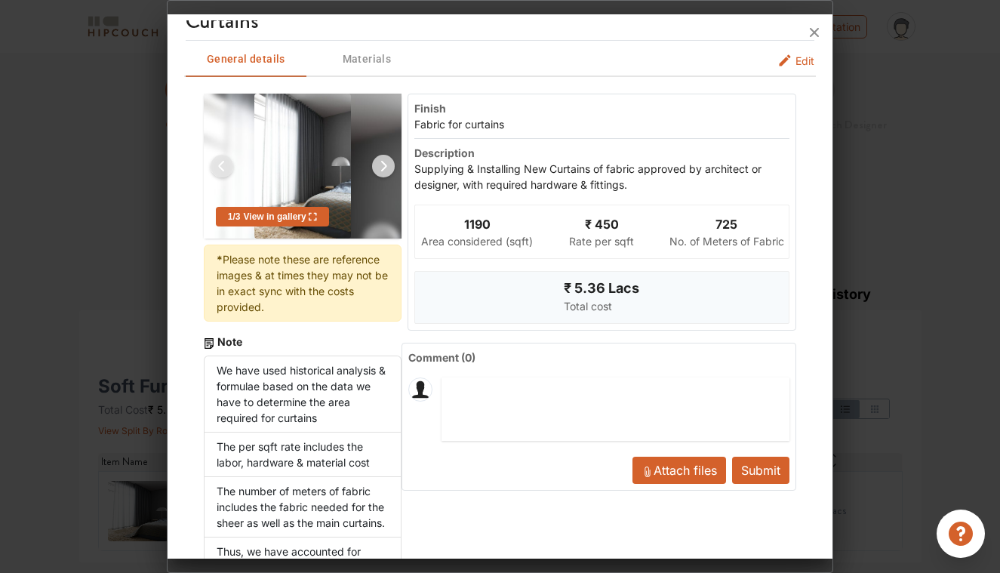
click at [786, 60] on icon "soft-furnishing info tabs" at bounding box center [785, 60] width 11 height 11
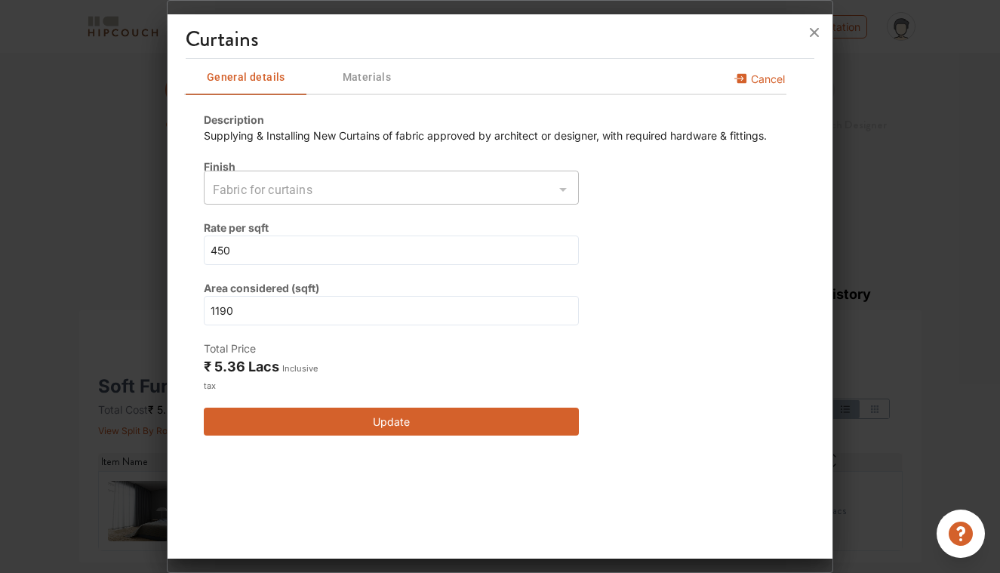
scroll to position [0, 0]
click at [369, 258] on input "450" at bounding box center [391, 249] width 375 height 29
click at [365, 308] on input "1190" at bounding box center [391, 310] width 375 height 29
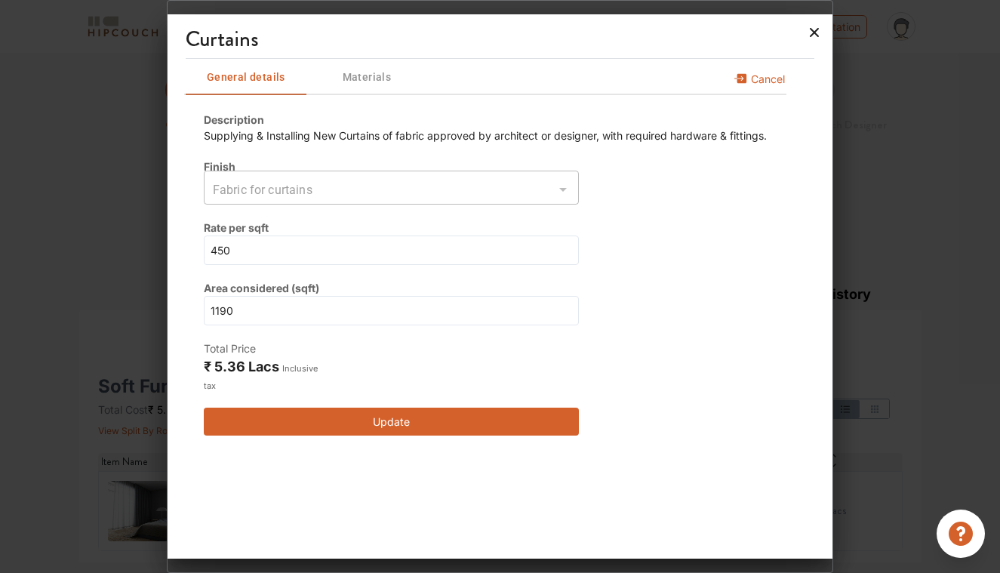
click at [812, 40] on icon at bounding box center [814, 32] width 24 height 24
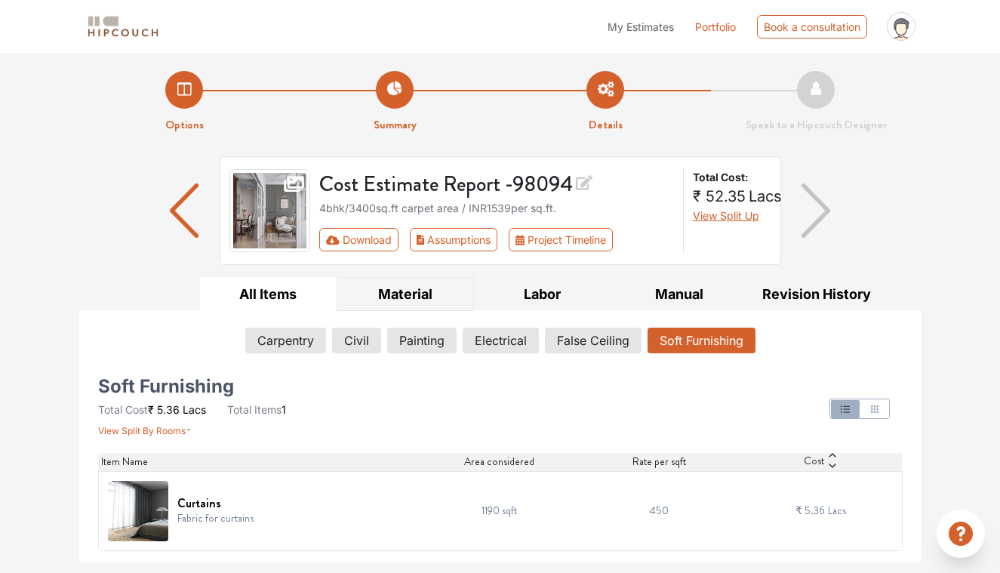
click at [420, 294] on button "Material" at bounding box center [405, 294] width 137 height 34
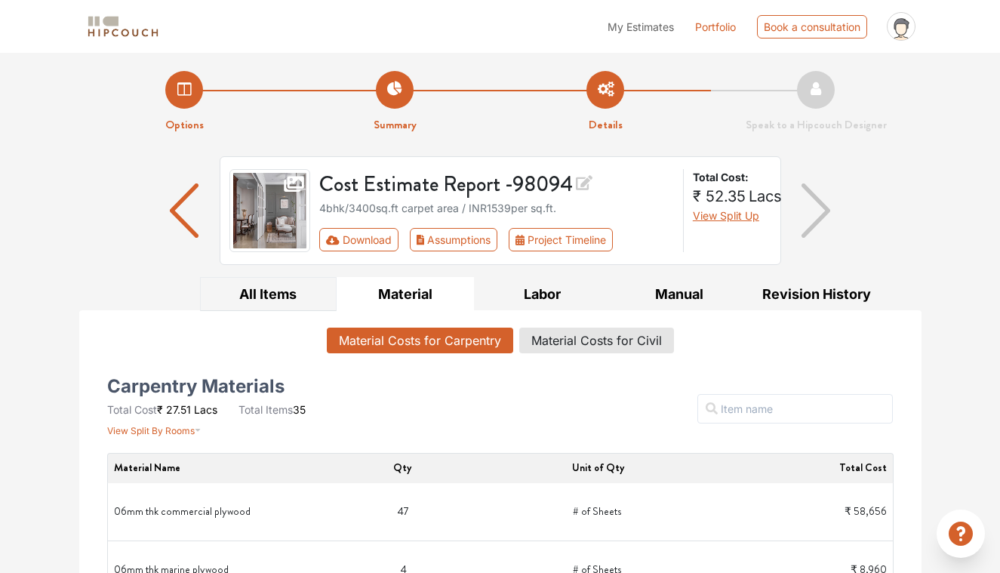
click at [280, 306] on button "All Items" at bounding box center [268, 294] width 137 height 34
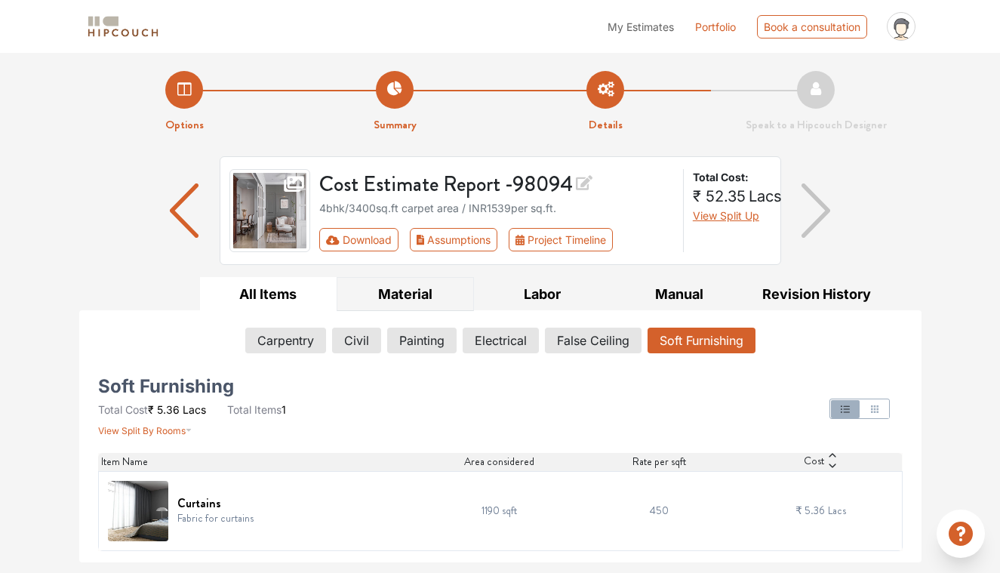
click at [401, 300] on button "Material" at bounding box center [405, 294] width 137 height 34
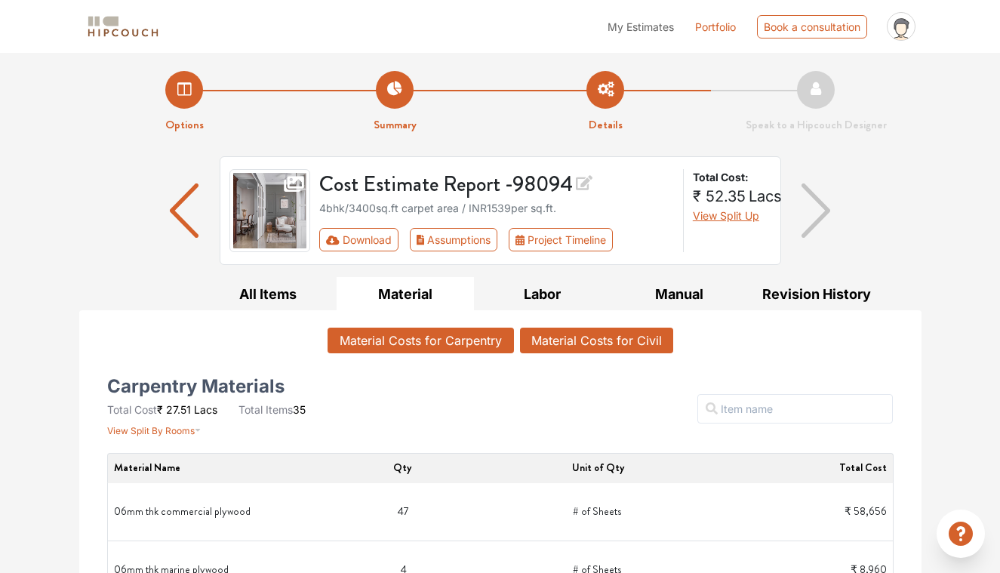
click at [553, 342] on button "Material Costs for Civil" at bounding box center [596, 341] width 153 height 26
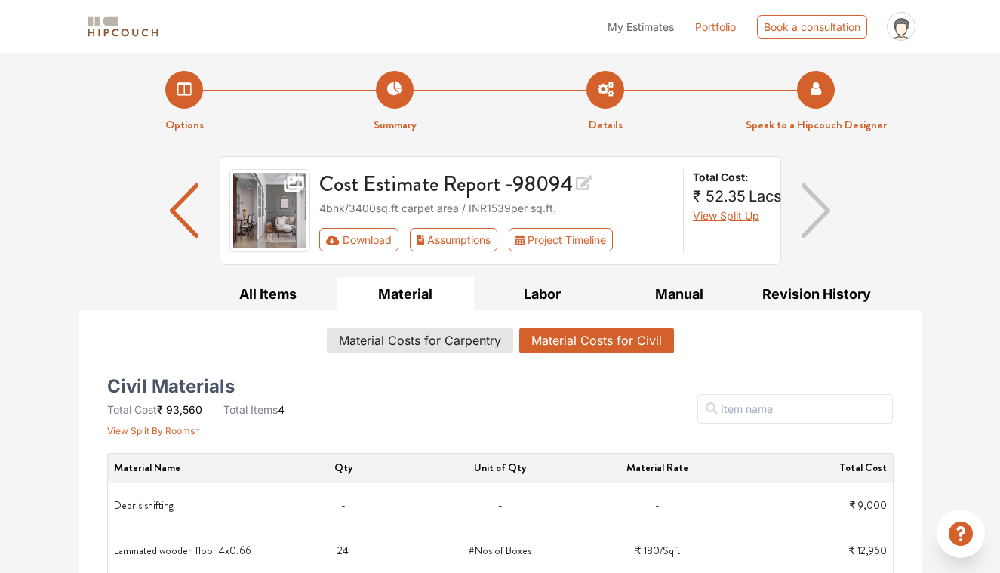
click at [829, 98] on li "Speak to a Hipcouch Designer" at bounding box center [816, 102] width 211 height 63
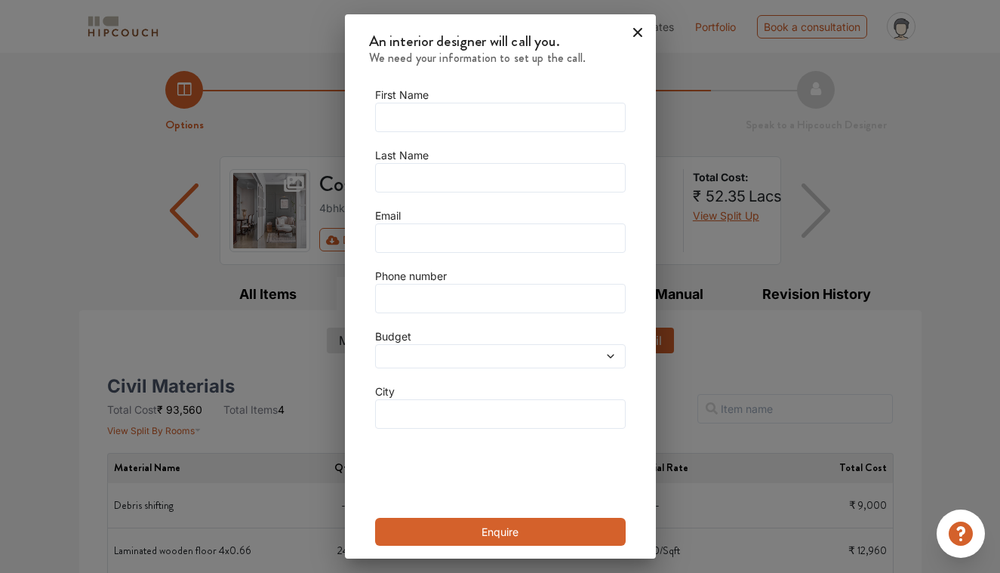
click at [631, 26] on icon at bounding box center [638, 32] width 24 height 24
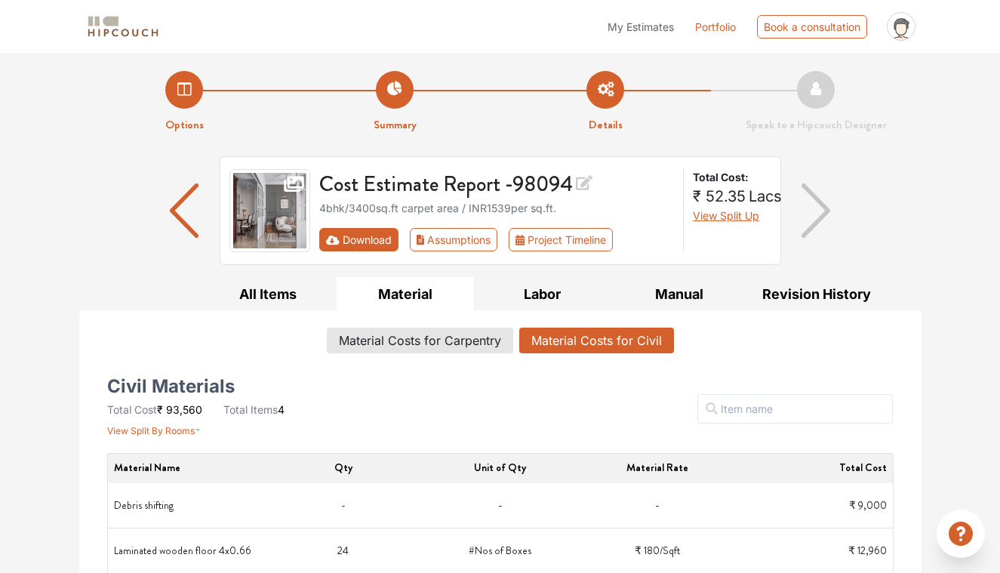
click at [384, 232] on button "Download" at bounding box center [358, 239] width 79 height 23
click at [374, 235] on button "Download" at bounding box center [358, 239] width 79 height 23
click at [549, 241] on button "Project Timeline" at bounding box center [561, 239] width 104 height 23
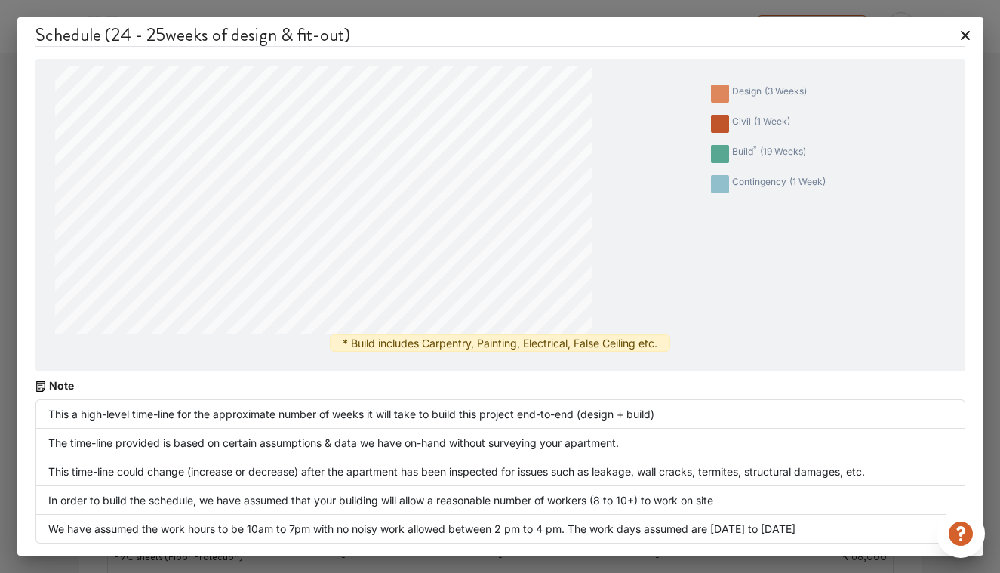
scroll to position [41, 0]
